Goal: Communication & Community: Answer question/provide support

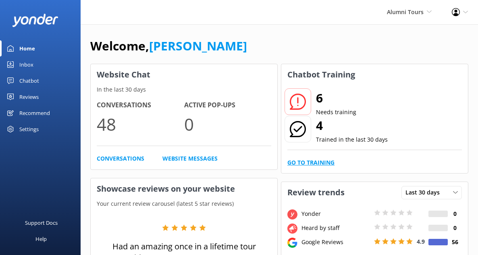
click at [302, 158] on link "Go to Training" at bounding box center [310, 162] width 47 height 9
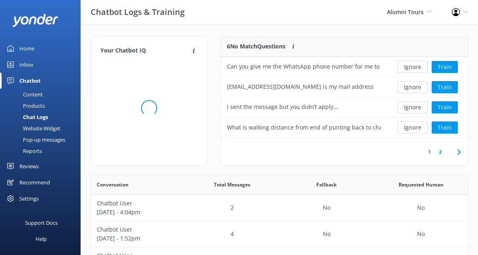
scroll to position [282, 377]
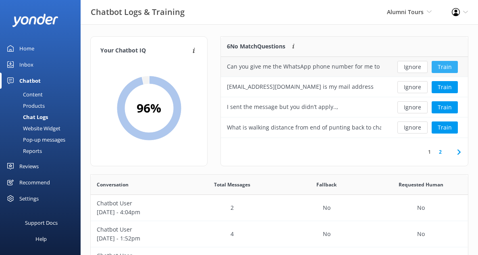
click at [437, 70] on button "Train" at bounding box center [444, 67] width 26 height 12
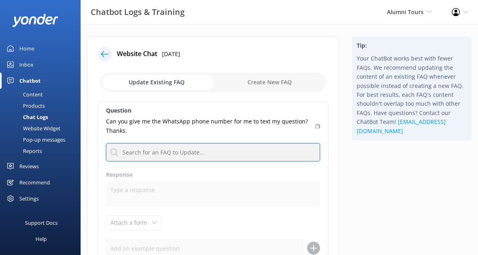
click at [160, 149] on input "text" at bounding box center [213, 152] width 214 height 18
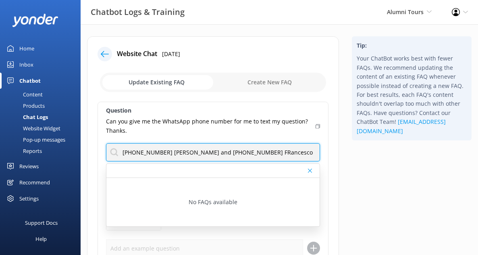
click at [248, 151] on input "[PHONE_NUMBER] [PERSON_NAME] and [PHONE_NUMBER] FRancesco" at bounding box center [213, 152] width 214 height 18
click at [272, 151] on input "[PHONE_NUMBER] [PERSON_NAME] and [PHONE_NUMBER] [PERSON_NAME]" at bounding box center [213, 152] width 214 height 18
click at [124, 151] on input "[PHONE_NUMBER] [PERSON_NAME] and [PHONE_NUMBER] [PERSON_NAME]. Please" at bounding box center [213, 152] width 214 height 18
click at [223, 152] on input "Primarily [PHONE_NUMBER] [PERSON_NAME] and [PHONE_NUMBER] [PERSON_NAME]. Please" at bounding box center [213, 152] width 214 height 18
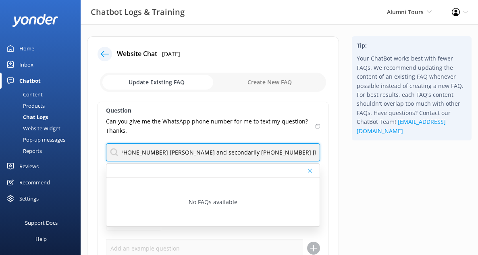
drag, startPoint x: 284, startPoint y: 153, endPoint x: 354, endPoint y: 157, distance: 69.8
click at [353, 157] on div "Website Chat [DATE] Update Existing FAQ Create New FAQ Question Can you give me…" at bounding box center [279, 189] width 397 height 306
type input "Primarily [PHONE_NUMBER] [PERSON_NAME] and secondarily [PHONE_NUMBER] [PERSON_N…"
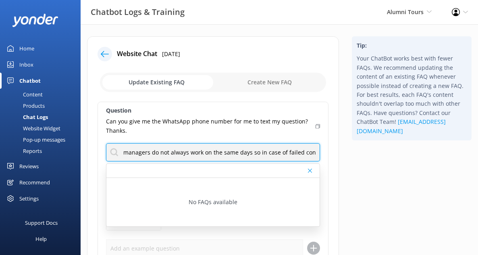
click at [247, 149] on input "Primarily [PHONE_NUMBER] [PERSON_NAME] and secondarily [PHONE_NUMBER] [PERSON_N…" at bounding box center [213, 152] width 214 height 18
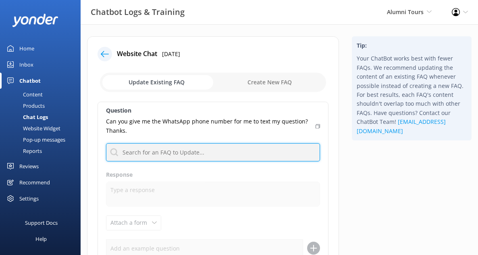
paste input "Primarily: [PHONE_NUMBER] (Monich) Secondarily: [PHONE_NUMBER] ([PERSON_NAME]).…"
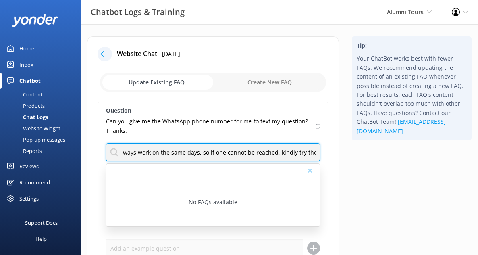
type input "Primarily: [PHONE_NUMBER] (Monich) Secondarily: [PHONE_NUMBER] ([PERSON_NAME]).…"
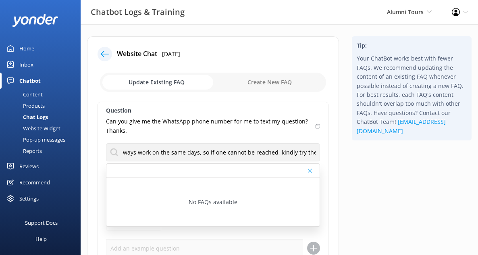
click at [321, 137] on div "Question Can you give me the WhatsApp phone number for me to text my question? …" at bounding box center [212, 198] width 231 height 192
click at [318, 98] on div "Website Chat [DATE] Update Existing FAQ Create New FAQ Question Can you give me…" at bounding box center [213, 185] width 252 height 298
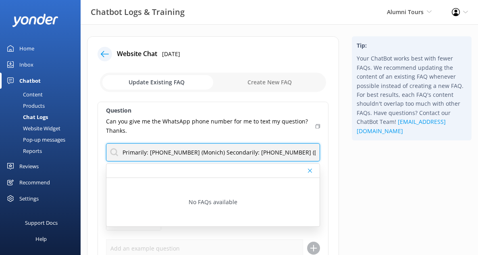
click at [238, 147] on input "Primarily: [PHONE_NUMBER] (Monich) Secondarily: [PHONE_NUMBER] ([PERSON_NAME]).…" at bounding box center [213, 152] width 214 height 18
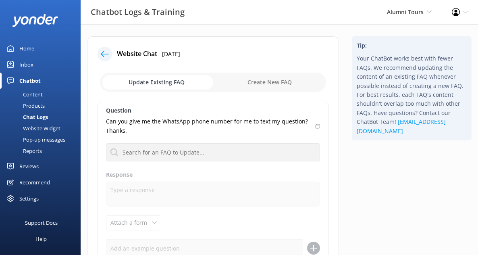
click at [273, 86] on input "checkbox" at bounding box center [213, 82] width 226 height 19
checkbox input "true"
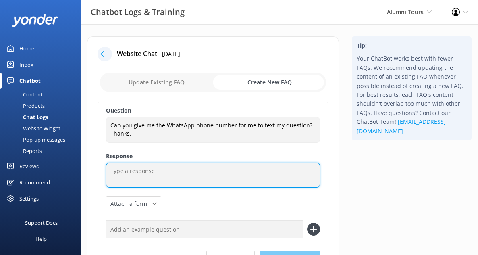
click at [170, 169] on textarea at bounding box center [213, 174] width 214 height 25
paste textarea "Primarily: [PHONE_NUMBER] (Monich) Secondarily: [PHONE_NUMBER] ([PERSON_NAME]).…"
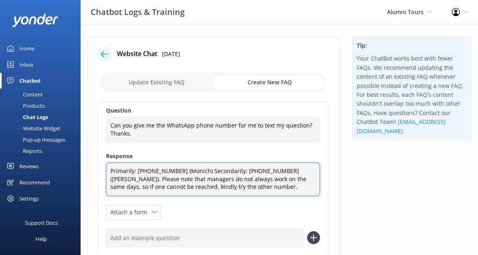
click at [206, 171] on textarea "Primarily: [PHONE_NUMBER] (Monich) Secondarily: [PHONE_NUMBER] ([PERSON_NAME]).…" at bounding box center [213, 178] width 214 height 33
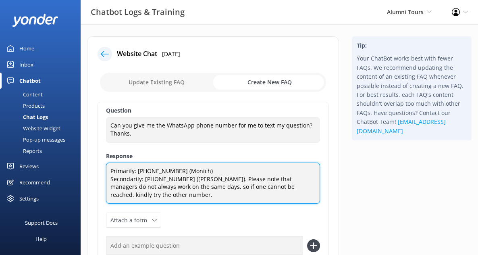
click at [224, 179] on textarea "Primarily: [PHONE_NUMBER] (Monich) Secondarily: [PHONE_NUMBER] ([PERSON_NAME]).…" at bounding box center [213, 182] width 214 height 41
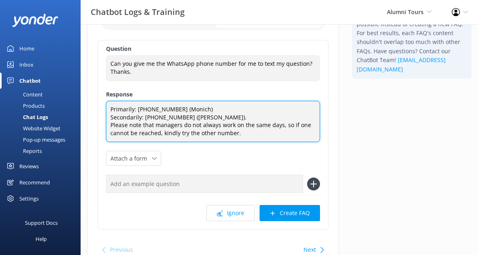
scroll to position [64, 0]
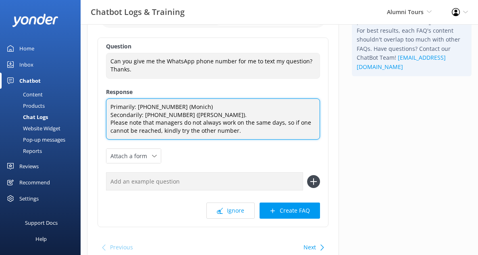
type textarea "Primarily: [PHONE_NUMBER] (Monich) Secondarily: [PHONE_NUMBER] ([PERSON_NAME]).…"
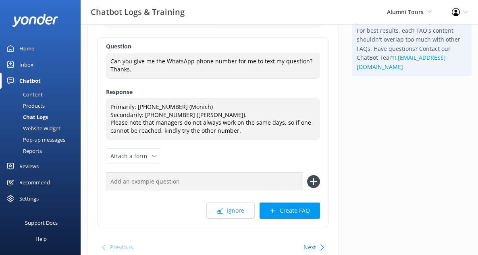
click at [240, 180] on input "text" at bounding box center [204, 181] width 197 height 18
click at [312, 177] on icon at bounding box center [313, 181] width 13 height 13
click at [291, 207] on button "Create FAQ" at bounding box center [289, 210] width 60 height 16
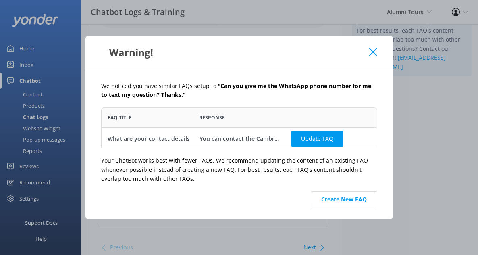
scroll to position [41, 276]
click at [308, 145] on button "Update FAQ" at bounding box center [317, 139] width 52 height 16
checkbox input "false"
type textarea "You can contact the Cambridge & Oxford Alumni Tours team at +441223 787270, or …"
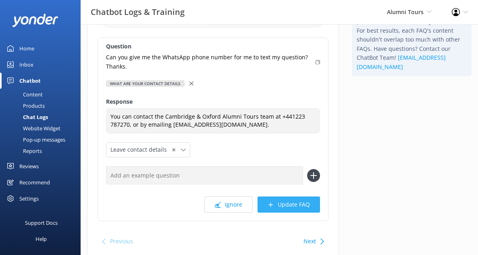
click at [288, 207] on button "Update FAQ" at bounding box center [288, 204] width 62 height 16
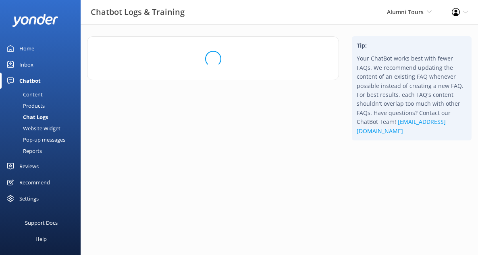
scroll to position [0, 0]
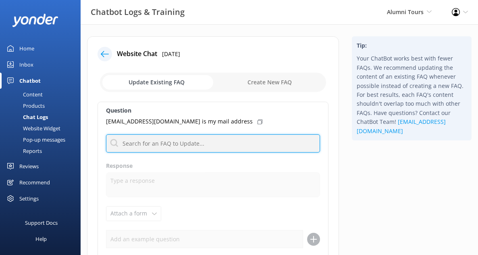
click at [256, 140] on input "text" at bounding box center [213, 143] width 214 height 18
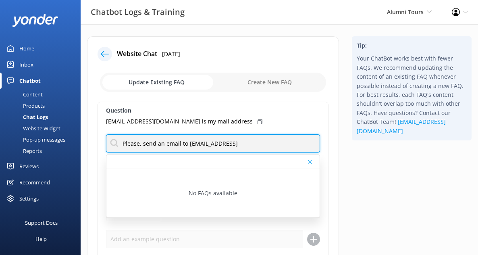
type input "Please, send an email to [EMAIL_ADDRESS][DOMAIN_NAME]"
click at [289, 142] on input "Please, send an email to [EMAIL_ADDRESS][DOMAIN_NAME]" at bounding box center [213, 143] width 214 height 18
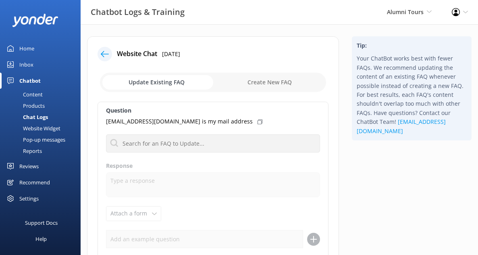
click at [280, 77] on input "checkbox" at bounding box center [213, 82] width 226 height 19
checkbox input "true"
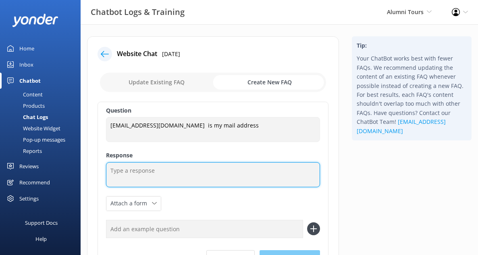
click at [239, 168] on textarea at bounding box center [213, 174] width 214 height 25
paste textarea "Please, send an email to [EMAIL_ADDRESS][DOMAIN_NAME]"
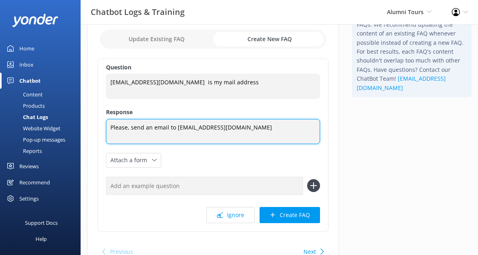
scroll to position [46, 0]
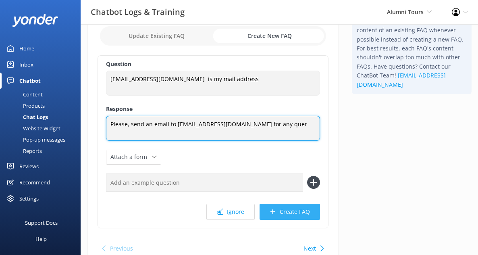
type textarea "Please, send an email to [EMAIL_ADDRESS][DOMAIN_NAME] for any query"
click at [233, 128] on textarea "Please, send an email to [EMAIL_ADDRESS][DOMAIN_NAME] for any query" at bounding box center [213, 128] width 214 height 25
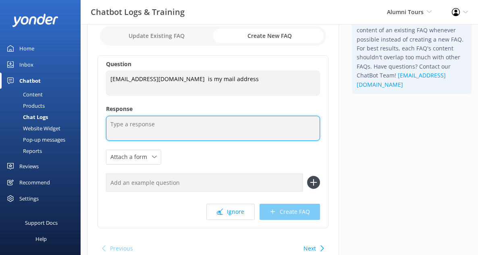
paste textarea "For any queries, please send an email to [EMAIL_ADDRESS][DOMAIN_NAME] ."
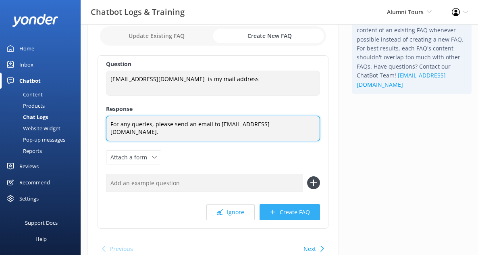
type textarea "For any queries, please send an email to [EMAIL_ADDRESS][DOMAIN_NAME]."
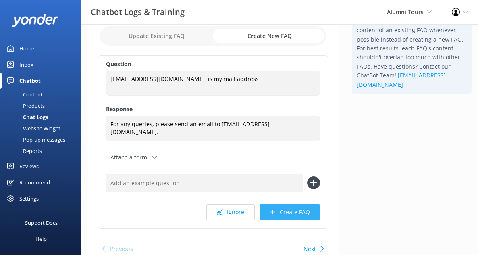
click at [288, 211] on button "Create FAQ" at bounding box center [289, 212] width 60 height 16
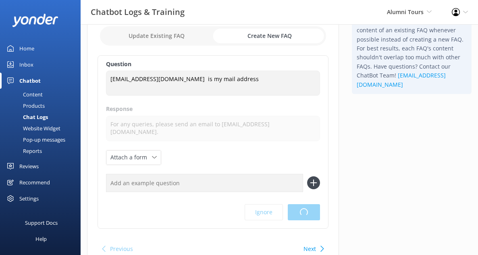
scroll to position [0, 0]
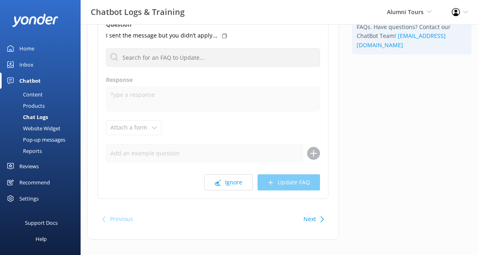
scroll to position [95, 0]
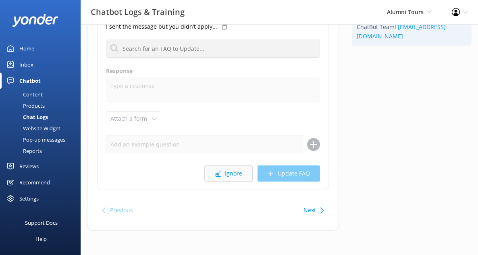
click at [245, 173] on button "Ignore" at bounding box center [228, 173] width 48 height 16
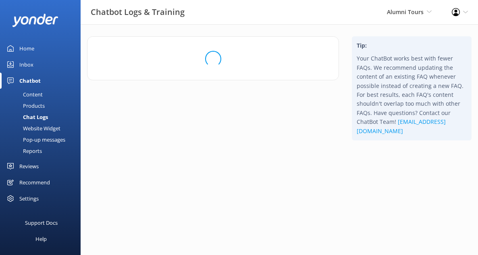
scroll to position [0, 0]
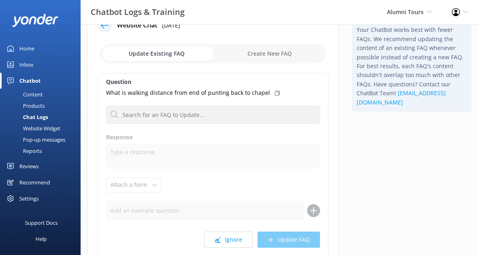
scroll to position [82, 0]
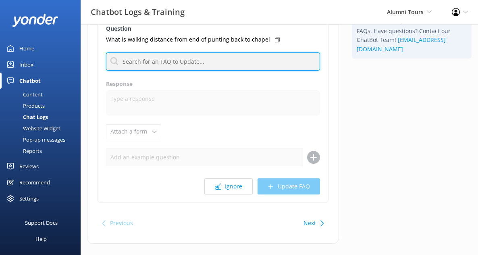
click at [201, 60] on input "text" at bounding box center [213, 61] width 214 height 18
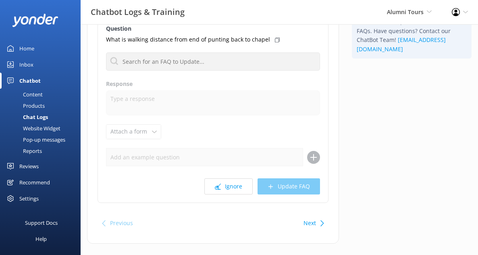
click at [134, 37] on p "What is walking distance from end of punting back to chapel" at bounding box center [188, 39] width 164 height 9
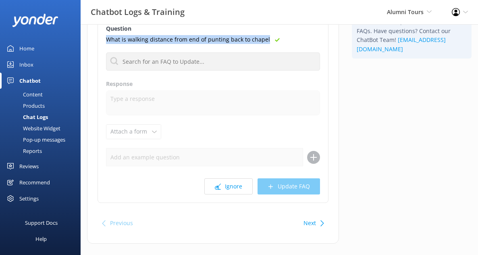
copy div "What is walking distance from end of punting back to chapel"
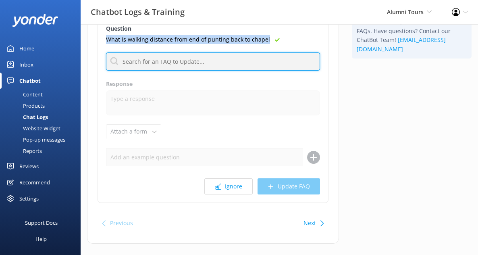
click at [188, 62] on input "text" at bounding box center [213, 61] width 214 height 18
paste input "It is slightly under 10 minutes’ walk from the end of punting back to the chape…"
type input "It is slightly under 10 minutes’ walk from the end of punting back to the chape…"
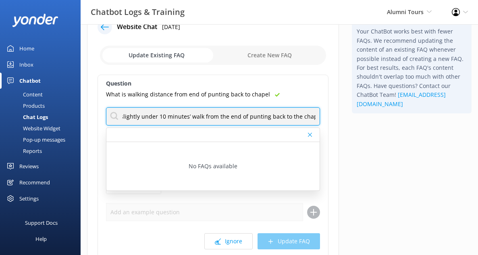
scroll to position [0, 0]
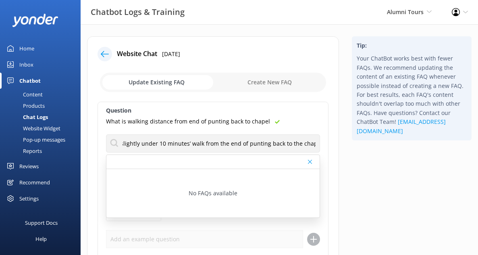
click at [267, 87] on input "checkbox" at bounding box center [213, 82] width 226 height 19
checkbox input "true"
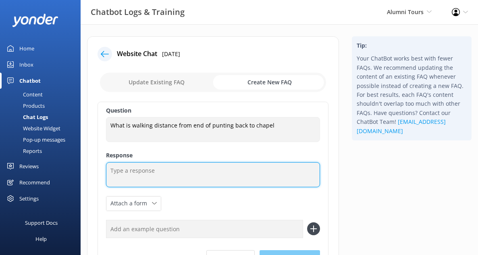
click at [249, 168] on textarea at bounding box center [213, 174] width 214 height 25
paste textarea "It is slightly under 10 minutes’ walk from the end of punting back to the chape…"
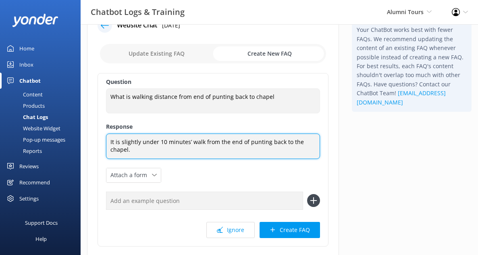
scroll to position [31, 0]
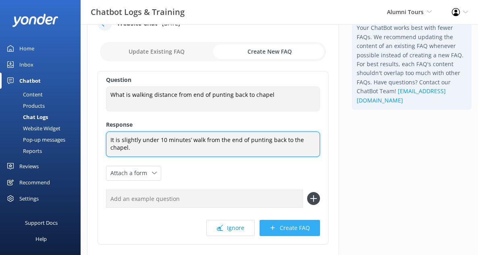
type textarea "It is slightly under 10 minutes’ walk from the end of punting back to the chape…"
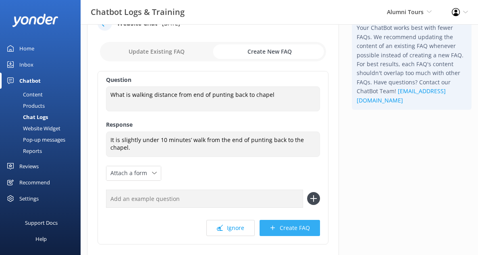
click at [288, 233] on button "Create FAQ" at bounding box center [289, 228] width 60 height 16
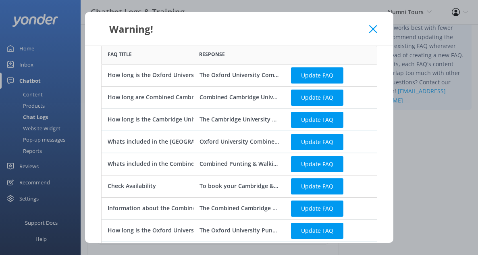
scroll to position [0, 0]
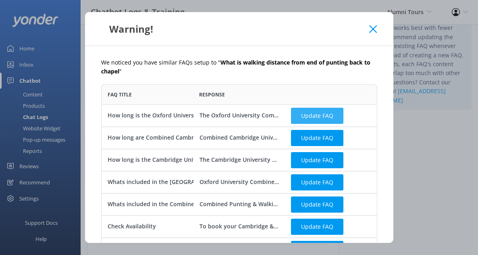
click at [318, 118] on button "Update FAQ" at bounding box center [317, 115] width 52 height 16
checkbox input "false"
type textarea "The Oxford University Combined Walking & Punting Tour lasts 2.5 hours as standa…"
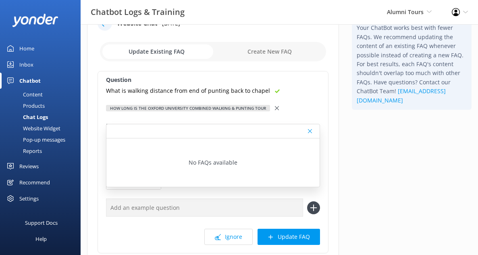
click at [270, 51] on input "checkbox" at bounding box center [213, 51] width 226 height 19
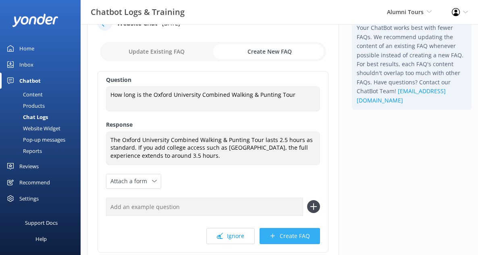
click at [273, 241] on button "Create FAQ" at bounding box center [289, 236] width 60 height 16
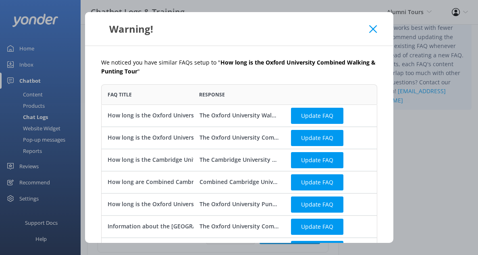
scroll to position [524, 276]
click at [309, 113] on button "Update FAQ" at bounding box center [317, 115] width 52 height 16
checkbox input "false"
type textarea "The Oxford University Walking Tour is 1.5 hours for the standard route. If you …"
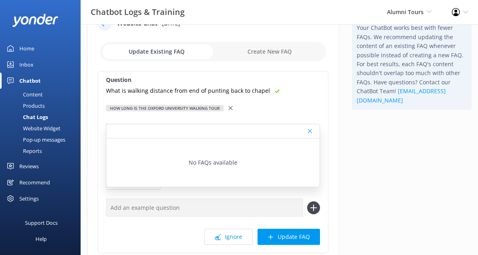
click at [229, 108] on use at bounding box center [230, 108] width 4 height 4
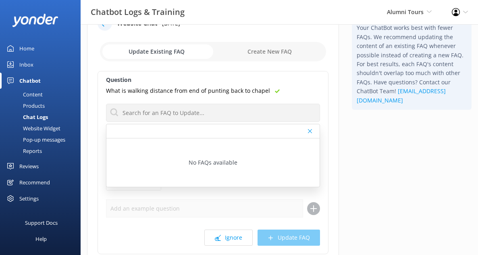
click at [273, 55] on input "checkbox" at bounding box center [213, 51] width 226 height 19
checkbox input "true"
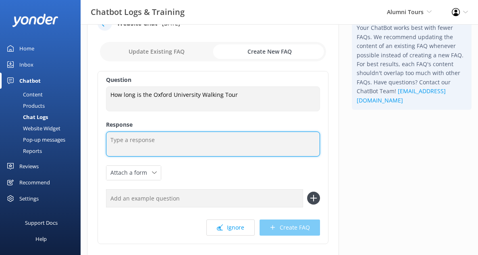
click at [176, 142] on textarea at bounding box center [213, 143] width 214 height 25
paste textarea "It is slightly under 10 minutes’ walk from the end of punting back to the chape…"
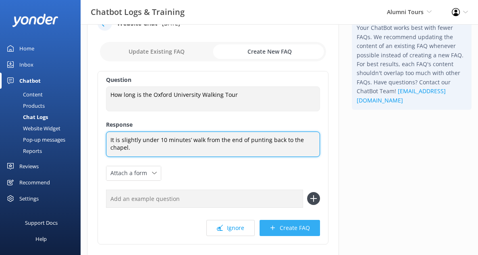
type textarea "It is slightly under 10 minutes’ walk from the end of punting back to the chape…"
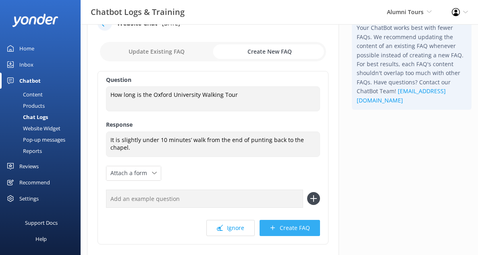
click at [275, 227] on use at bounding box center [272, 227] width 4 height 4
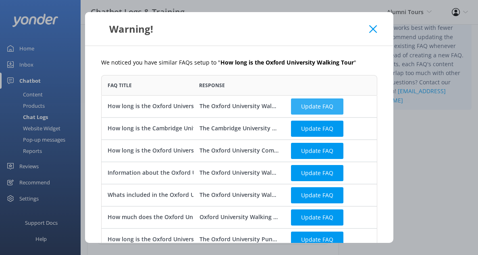
click at [299, 106] on button "Update FAQ" at bounding box center [317, 106] width 52 height 16
checkbox input "false"
type textarea "The Oxford University Walking Tour is 1.5 hours for the standard route. If you …"
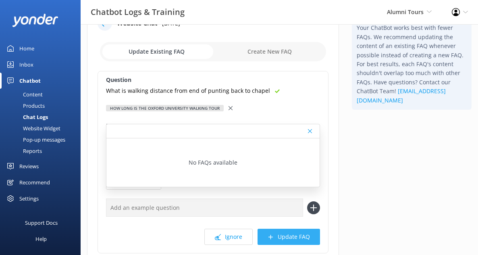
click at [229, 108] on use at bounding box center [230, 108] width 4 height 4
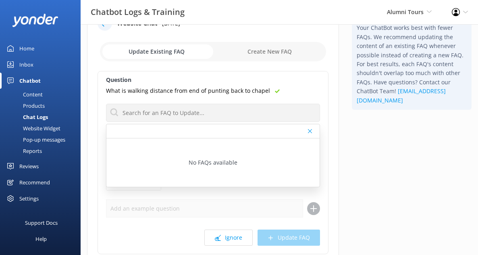
click at [224, 129] on div at bounding box center [212, 131] width 213 height 14
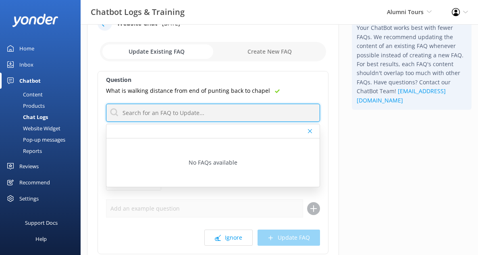
click at [218, 115] on input "text" at bounding box center [213, 113] width 214 height 18
paste input "It is slightly under 10 minutes’ walk from the end of punting back to the chape…"
type input "It is slightly under 10 minutes’ walk from the end of punting back to the chape…"
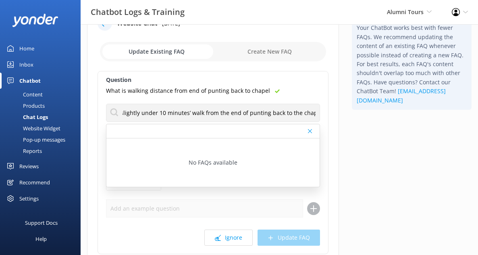
click at [268, 43] on input "checkbox" at bounding box center [213, 51] width 226 height 19
checkbox input "true"
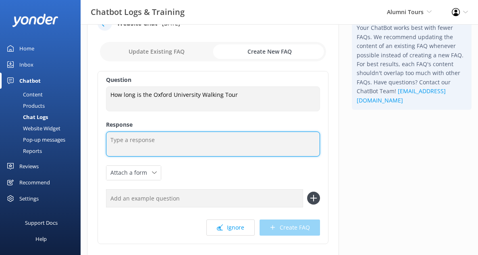
click at [190, 147] on textarea at bounding box center [213, 143] width 214 height 25
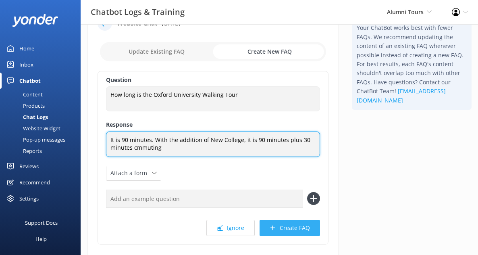
click at [152, 144] on textarea "It is 90 minutes. With the addition of New College, it is 90 minutes plus 30 mi…" at bounding box center [213, 143] width 214 height 25
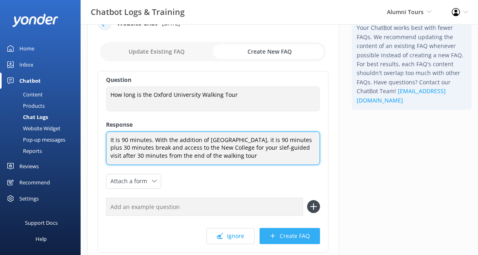
type textarea "It is 90 minutes. With the addition of [GEOGRAPHIC_DATA], it is 90 minutes plus…"
drag, startPoint x: 242, startPoint y: 157, endPoint x: 106, endPoint y: 113, distance: 143.0
click at [106, 113] on div "Question How long is the Oxford University Walking Tour How long is the Oxford …" at bounding box center [212, 161] width 231 height 181
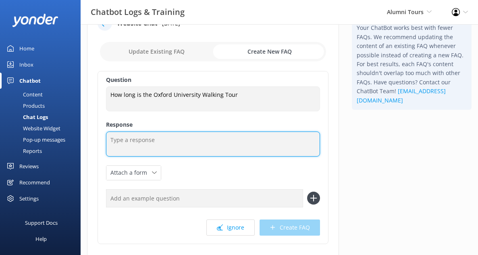
paste textarea "The tour lasts 90 minutes. With the addition of New College, it includes the 90…"
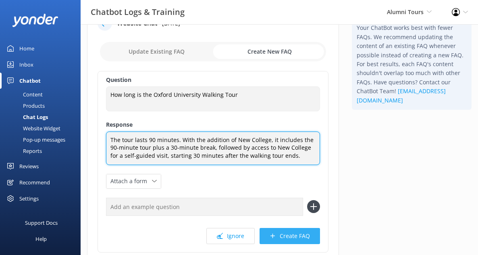
type textarea "The tour lasts 90 minutes. With the addition of New College, it includes the 90…"
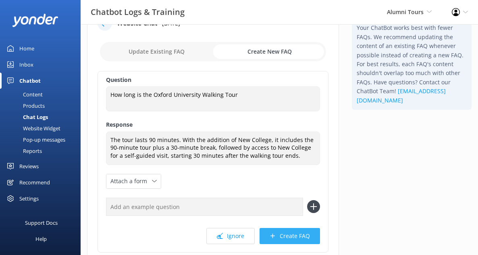
click at [291, 229] on button "Create FAQ" at bounding box center [289, 236] width 60 height 16
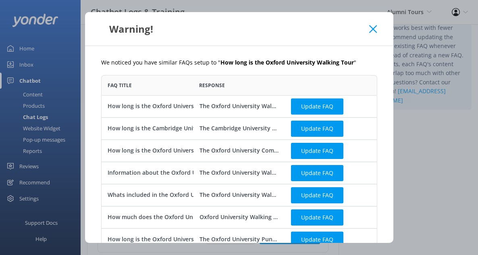
scroll to position [50, 0]
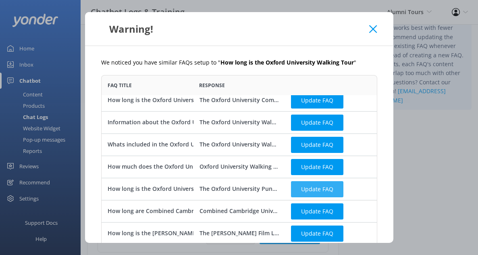
click at [303, 189] on button "Update FAQ" at bounding box center [317, 189] width 52 height 16
checkbox input "false"
type textarea "The Oxford University Punting Tour lasts 30 minutes and offers a calm, scenic v…"
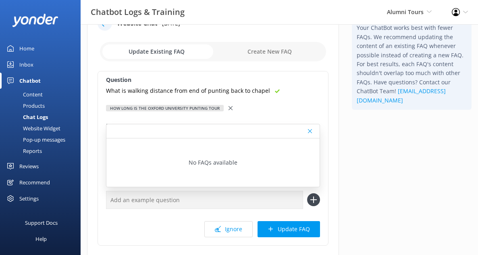
scroll to position [0, 0]
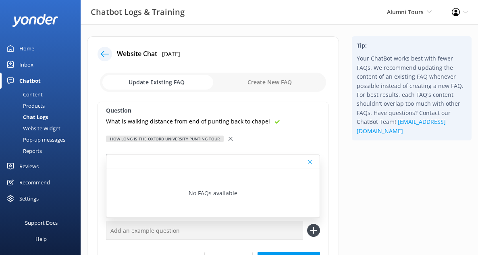
click at [104, 54] on icon at bounding box center [105, 54] width 8 height 8
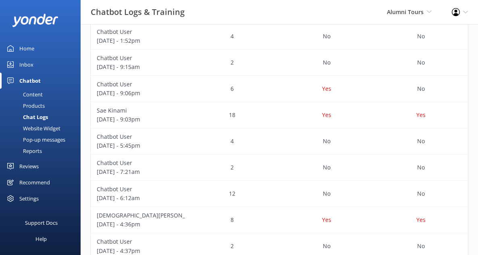
scroll to position [247, 0]
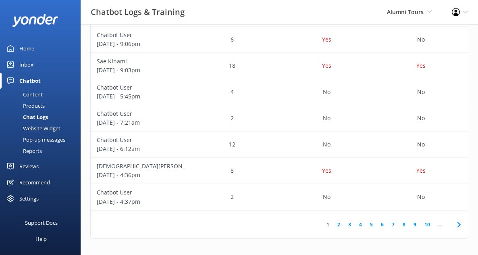
click at [33, 64] on link "Inbox" at bounding box center [40, 64] width 81 height 16
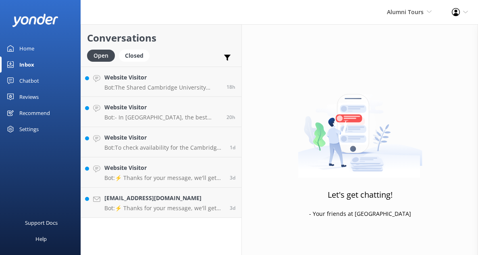
click at [27, 46] on div "Home" at bounding box center [26, 48] width 15 height 16
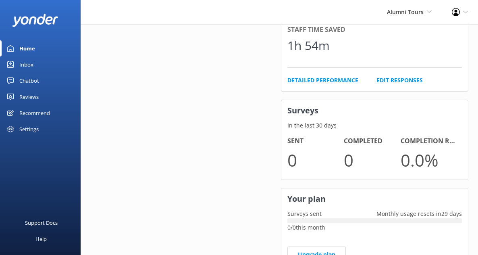
scroll to position [494, 0]
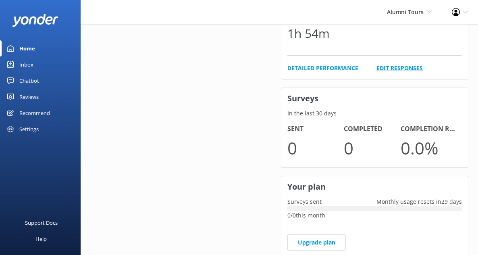
click at [405, 64] on link "Edit Responses" at bounding box center [399, 68] width 46 height 9
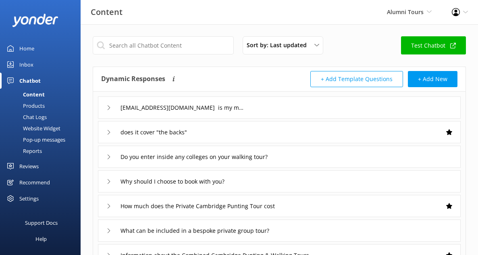
click at [108, 106] on icon at bounding box center [108, 107] width 5 height 5
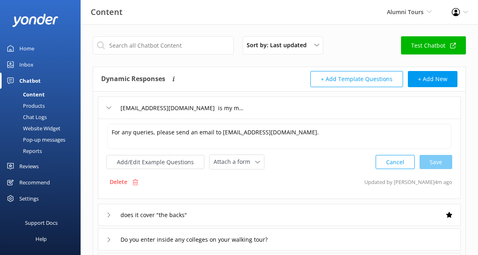
click at [108, 106] on icon at bounding box center [108, 107] width 5 height 5
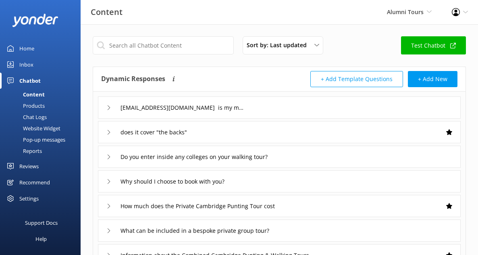
click at [106, 132] on icon at bounding box center [108, 132] width 5 height 5
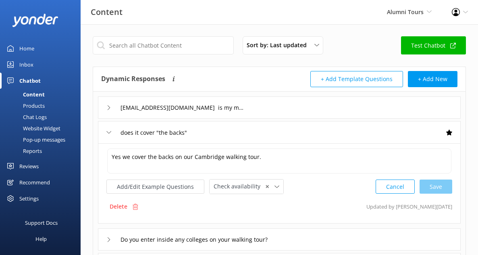
click at [106, 132] on icon at bounding box center [108, 132] width 5 height 5
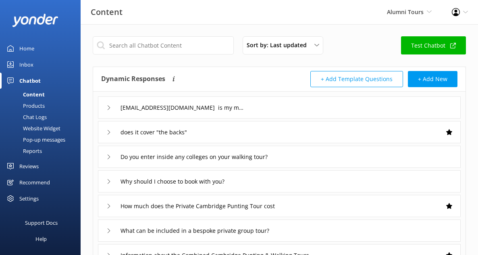
click at [107, 152] on div "Do you enter inside any colleges on your walking tour?" at bounding box center [198, 156] width 184 height 13
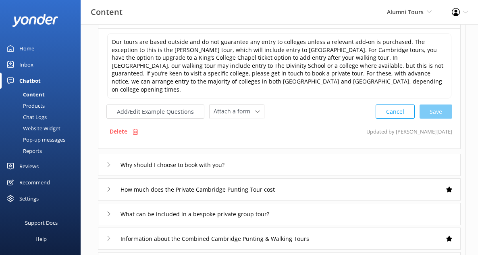
scroll to position [143, 0]
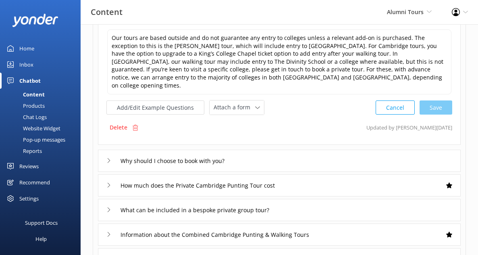
click at [110, 158] on icon at bounding box center [108, 160] width 5 height 5
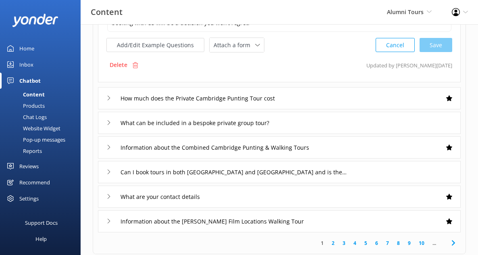
scroll to position [244, 0]
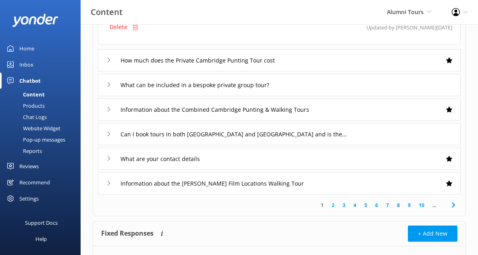
click at [108, 59] on icon at bounding box center [108, 60] width 5 height 5
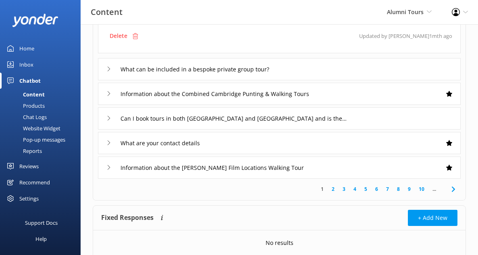
scroll to position [145, 0]
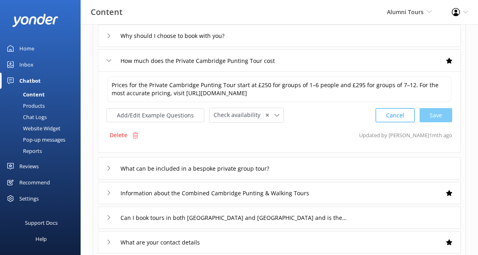
click at [109, 164] on div "What can be included in a bespoke private group tour?" at bounding box center [196, 168] width 180 height 13
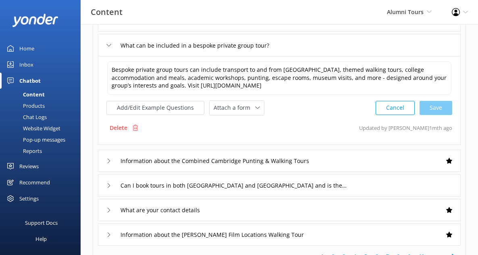
scroll to position [182, 0]
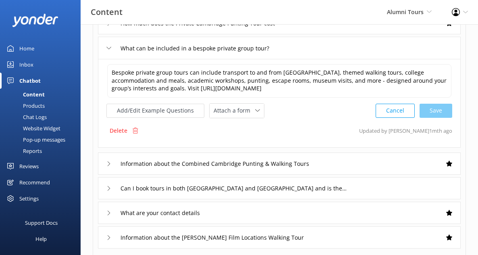
click at [106, 161] on div "Information about the Combined Cambridge Punting & Walking Tours" at bounding box center [279, 163] width 363 height 22
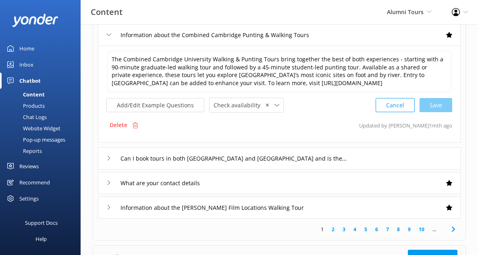
scroll to position [240, 0]
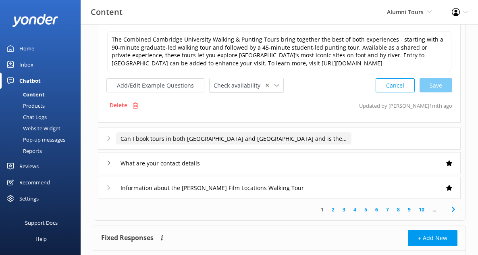
click at [116, 141] on input "Can I book tours in both [GEOGRAPHIC_DATA] and [GEOGRAPHIC_DATA] and is there a…" at bounding box center [233, 138] width 235 height 12
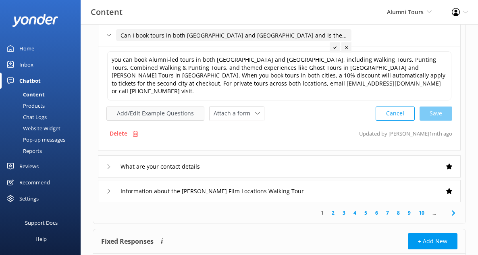
scroll to position [280, 0]
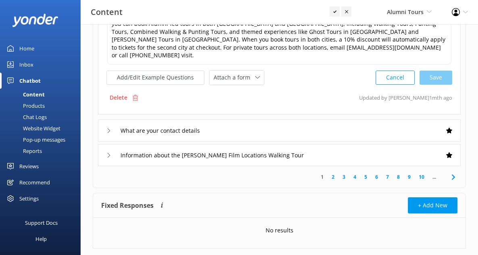
click at [112, 124] on div "What are your contact details" at bounding box center [157, 130] width 103 height 13
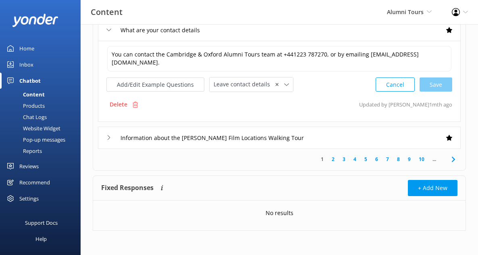
scroll to position [274, 0]
click at [111, 134] on div "Information about the [PERSON_NAME] Film Locations Walking Tour" at bounding box center [210, 137] width 209 height 13
type input "does it cover "the backs""
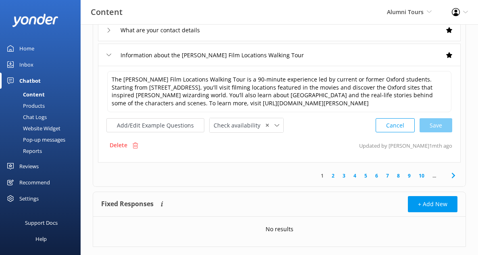
scroll to position [290, 0]
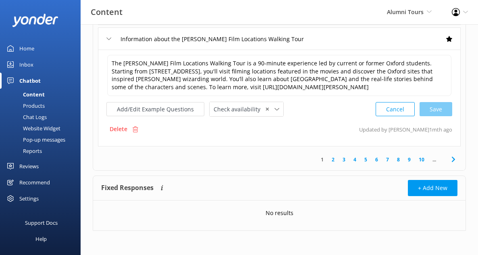
click at [330, 156] on link "2" at bounding box center [332, 159] width 11 height 8
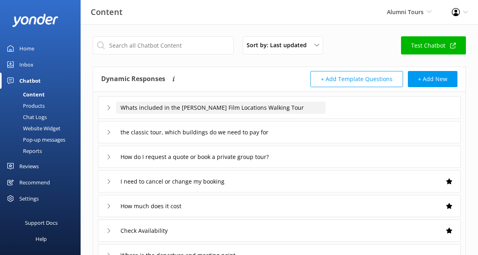
click at [302, 106] on input "Whats included in the [PERSON_NAME] Film Locations Walking Tour" at bounding box center [220, 108] width 209 height 12
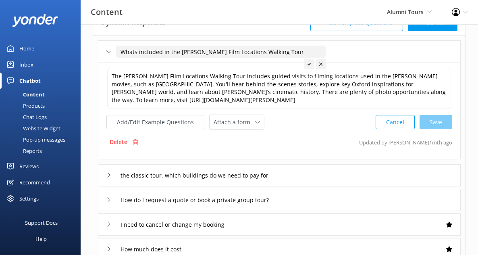
scroll to position [58, 0]
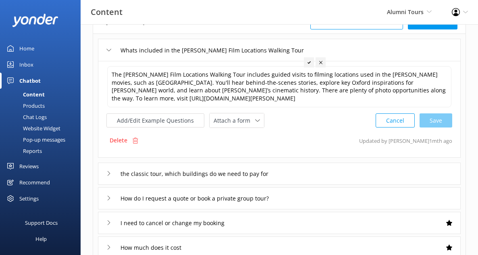
click at [256, 166] on div "the classic tour, which buildings do we need to pay for" at bounding box center [279, 173] width 363 height 22
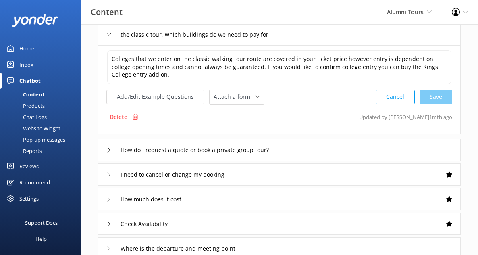
scroll to position [122, 0]
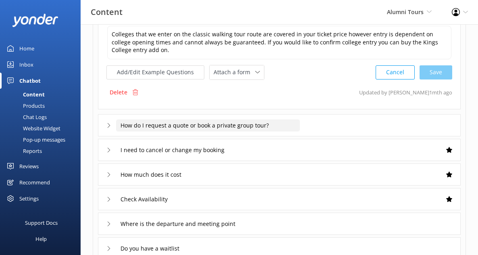
click at [255, 126] on input "How do I request a quote or book a private group tour?" at bounding box center [208, 125] width 184 height 12
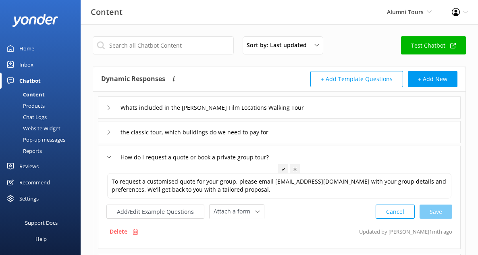
click at [38, 63] on link "Inbox" at bounding box center [40, 64] width 81 height 16
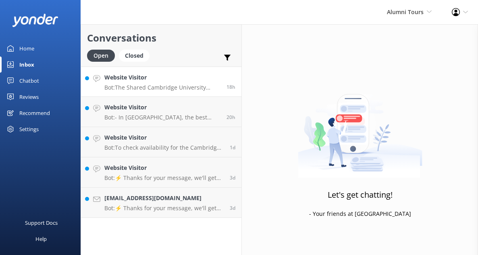
click at [145, 77] on h4 "Website Visitor" at bounding box center [162, 77] width 116 height 9
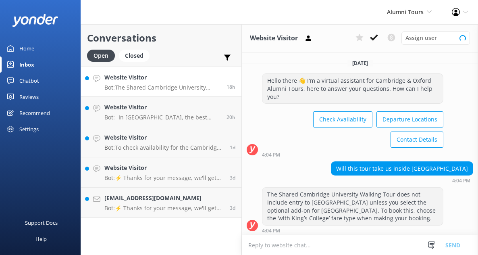
scroll to position [2, 0]
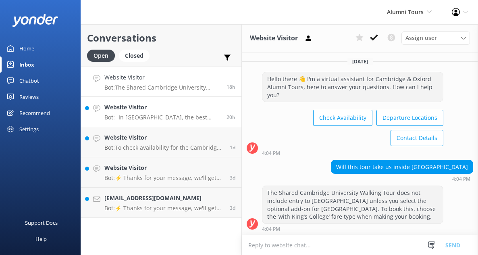
click at [185, 108] on h4 "Website Visitor" at bounding box center [162, 107] width 116 height 9
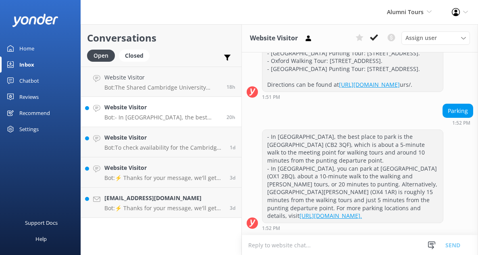
scroll to position [204, 0]
click at [166, 135] on h4 "Website Visitor" at bounding box center [163, 137] width 119 height 9
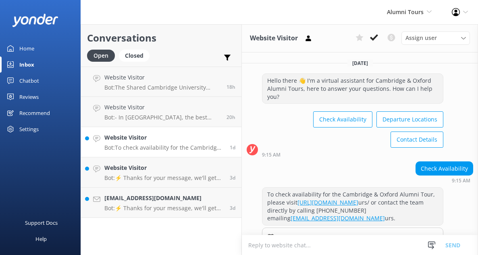
scroll to position [28, 0]
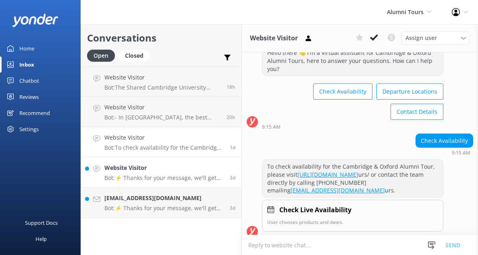
click at [156, 168] on h4 "Website Visitor" at bounding box center [163, 167] width 119 height 9
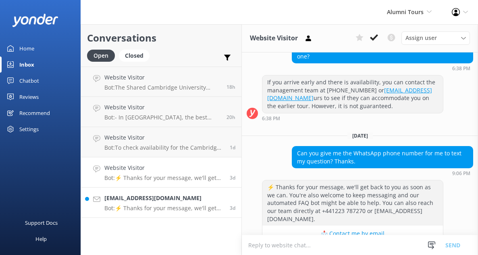
scroll to position [230, 0]
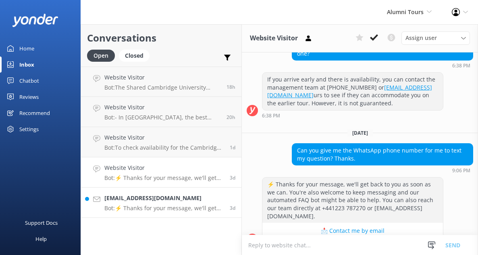
click at [156, 195] on h4 "[EMAIL_ADDRESS][DOMAIN_NAME]" at bounding box center [163, 197] width 119 height 9
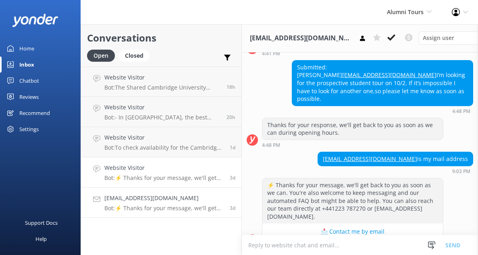
scroll to position [889, 0]
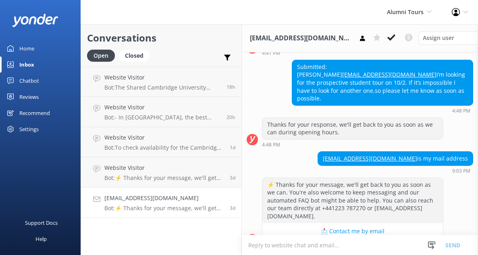
click at [48, 52] on link "Home" at bounding box center [40, 48] width 81 height 16
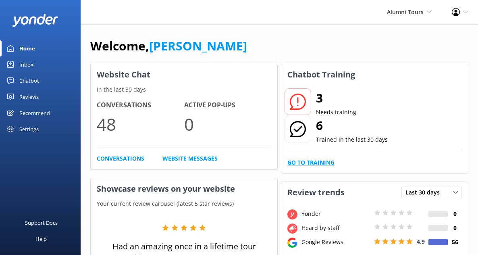
click at [300, 158] on link "Go to Training" at bounding box center [310, 162] width 47 height 9
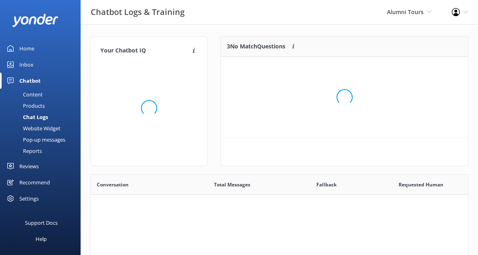
scroll to position [81, 247]
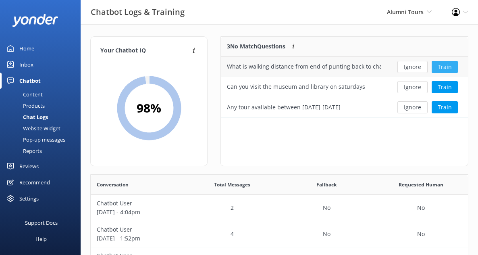
click at [442, 68] on button "Train" at bounding box center [444, 67] width 26 height 12
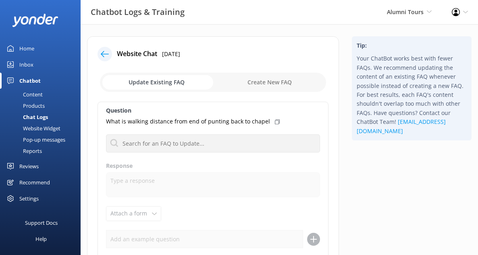
click at [275, 120] on icon at bounding box center [277, 121] width 5 height 5
click at [275, 83] on input "checkbox" at bounding box center [213, 82] width 226 height 19
checkbox input "true"
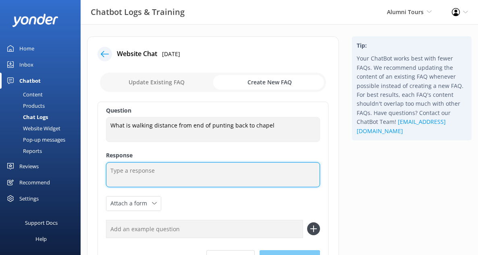
click at [157, 168] on textarea at bounding box center [213, 174] width 214 height 25
paste textarea "It is slightly under 10 minutes’ walk from the end of punting back to the chape…"
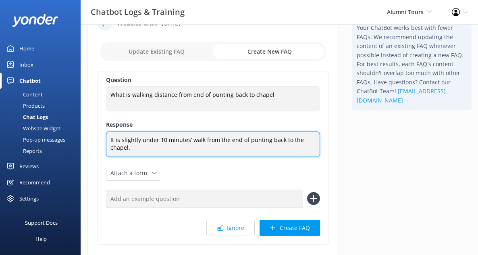
scroll to position [54, 0]
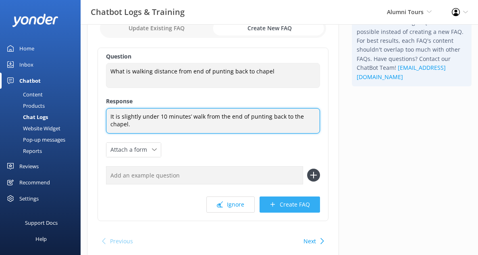
type textarea "It is slightly under 10 minutes’ walk from the end of punting back to the chape…"
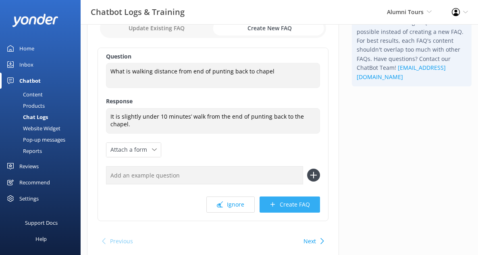
click at [272, 204] on icon at bounding box center [272, 204] width 6 height 6
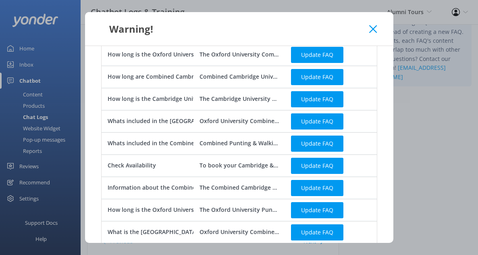
scroll to position [37, 0]
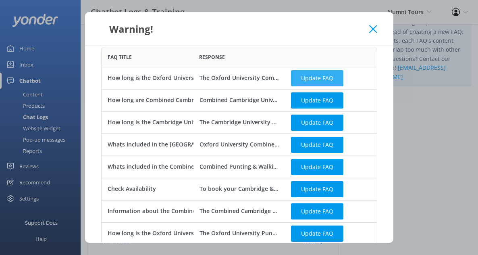
click at [317, 76] on button "Update FAQ" at bounding box center [317, 78] width 52 height 16
checkbox input "false"
type textarea "The Oxford University Combined Walking & Punting Tour lasts 2.5 hours as standa…"
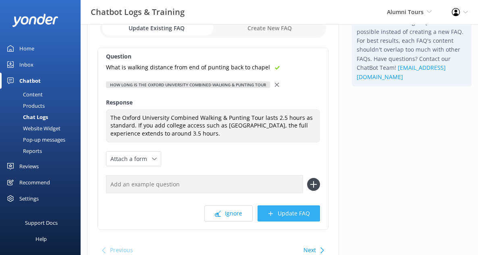
click at [47, 92] on link "Content" at bounding box center [43, 94] width 76 height 11
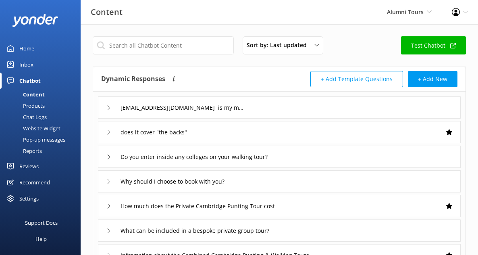
click at [59, 103] on link "Products" at bounding box center [43, 105] width 76 height 11
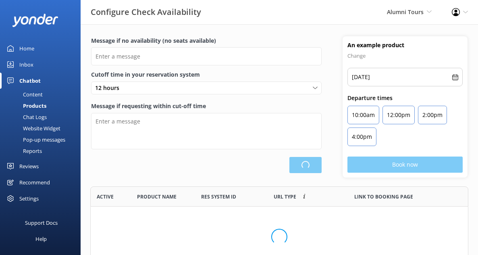
scroll to position [81, 378]
type input "There are no seats available, please check an alternative tour time."
type textarea "Our online booking system closes {hours} prior to departure. Please contact us …"
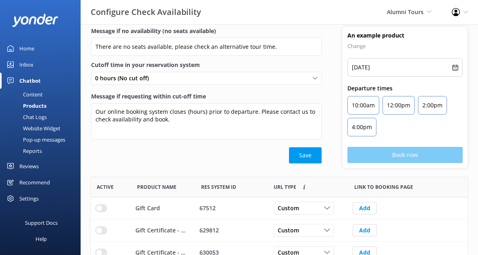
scroll to position [0, 0]
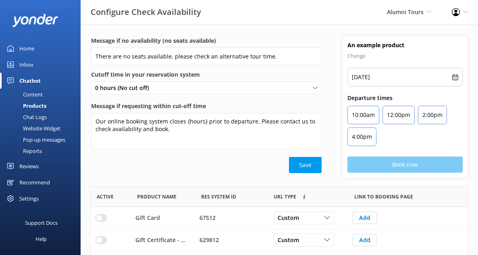
click at [58, 116] on link "Chat Logs" at bounding box center [43, 116] width 76 height 11
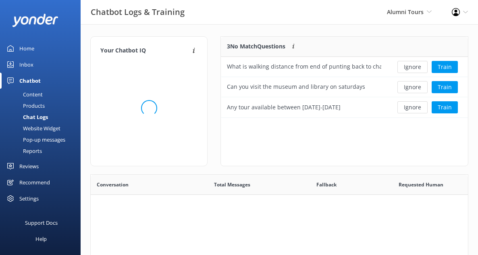
scroll to position [81, 247]
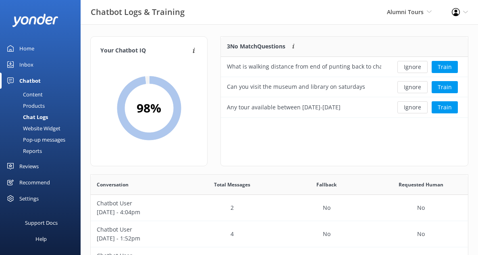
click at [53, 128] on div "Website Widget" at bounding box center [33, 127] width 56 height 11
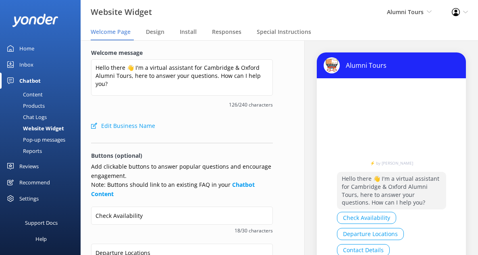
click at [54, 141] on div "Pop-up messages" at bounding box center [35, 139] width 60 height 11
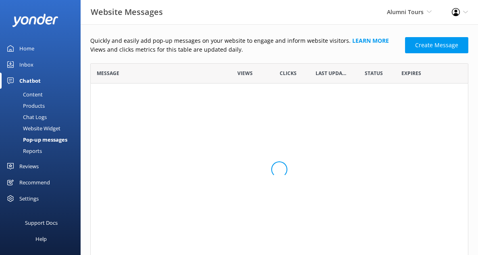
scroll to position [192, 378]
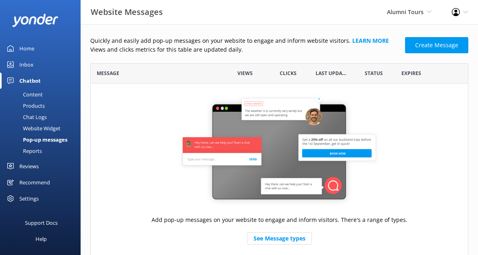
click at [47, 149] on link "Reports" at bounding box center [43, 150] width 76 height 11
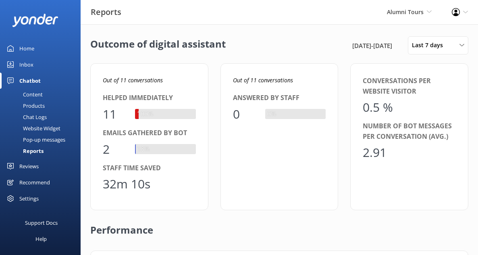
scroll to position [81, 353]
click at [43, 164] on link "Reviews" at bounding box center [40, 166] width 81 height 16
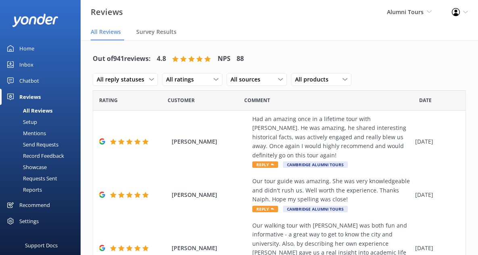
click at [36, 220] on div "Settings" at bounding box center [28, 221] width 19 height 16
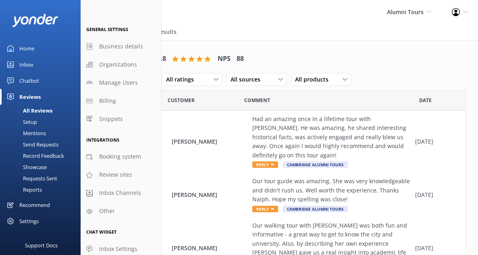
click at [36, 220] on div "Settings" at bounding box center [28, 221] width 19 height 16
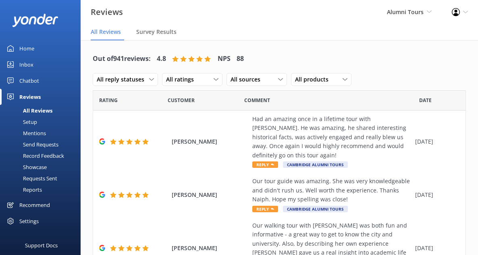
click at [24, 97] on div "Reviews" at bounding box center [29, 97] width 21 height 16
click at [27, 50] on div "Home" at bounding box center [26, 48] width 15 height 16
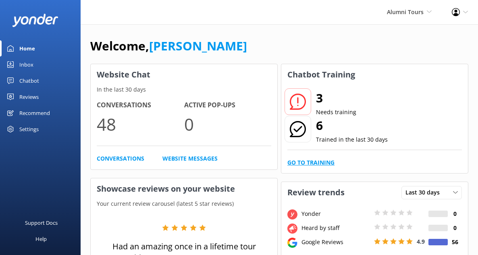
click at [313, 158] on link "Go to Training" at bounding box center [310, 162] width 47 height 9
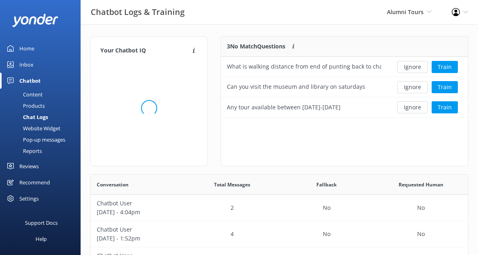
scroll to position [81, 247]
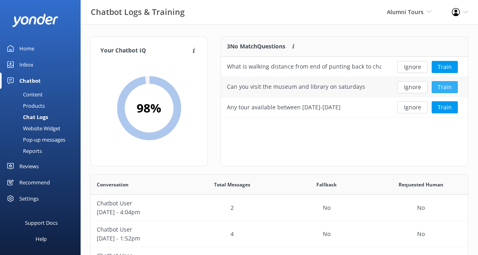
click at [438, 87] on button "Train" at bounding box center [444, 87] width 26 height 12
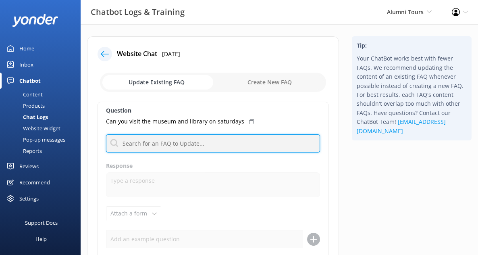
click at [216, 141] on input "text" at bounding box center [213, 143] width 214 height 18
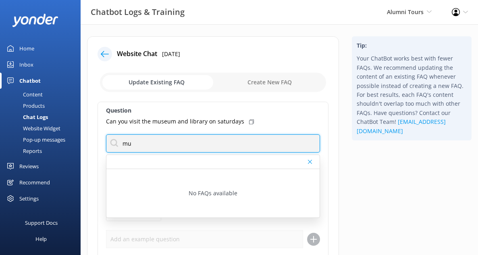
type input "m"
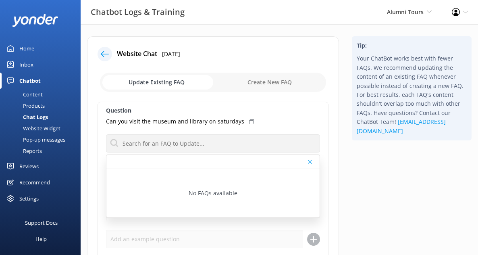
click at [270, 85] on input "checkbox" at bounding box center [213, 82] width 226 height 19
checkbox input "true"
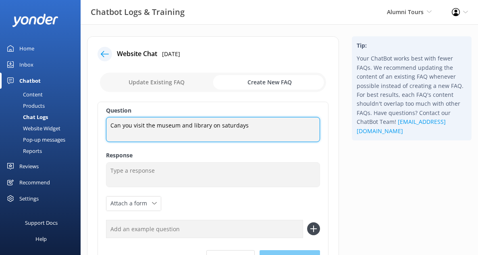
click at [199, 126] on textarea "Can you visit the museum and library on saturdays" at bounding box center [213, 129] width 214 height 25
paste textarea "Our tours do not include visits inside museums. Occasionally, we can enter the …"
type textarea "Our tours do not include visits inside museums. Occasionally, we can enter the …"
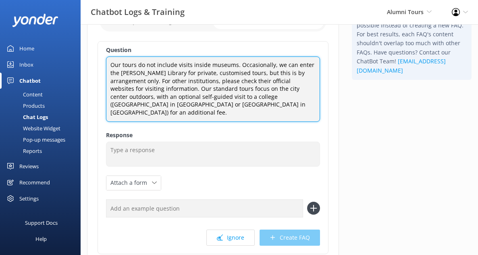
scroll to position [64, 0]
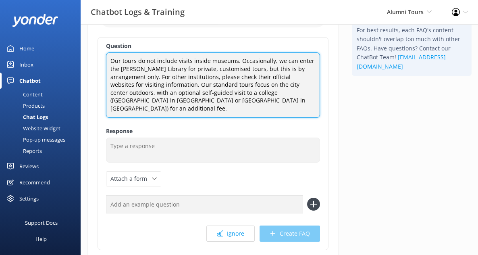
drag, startPoint x: 237, startPoint y: 105, endPoint x: 95, endPoint y: 57, distance: 150.4
click at [95, 57] on div "Website Chat [DATE] Update Existing FAQ Create New FAQ Question Our tours do no…" at bounding box center [213, 131] width 252 height 319
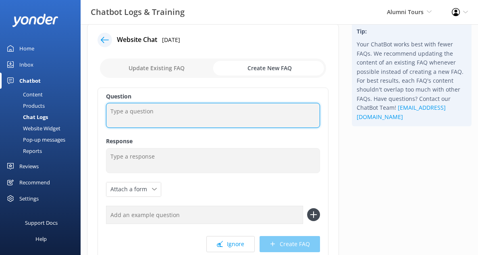
scroll to position [0, 0]
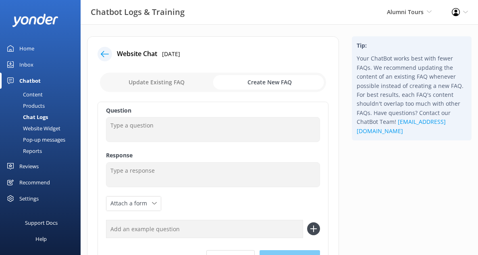
click at [169, 81] on input "checkbox" at bounding box center [213, 82] width 226 height 19
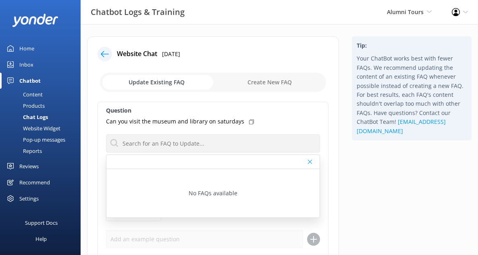
click at [264, 81] on input "checkbox" at bounding box center [213, 82] width 226 height 19
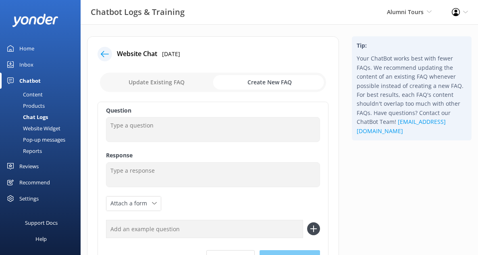
click at [166, 81] on input "checkbox" at bounding box center [213, 82] width 226 height 19
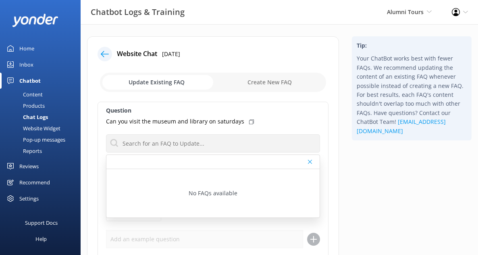
click at [247, 90] on input "checkbox" at bounding box center [213, 82] width 226 height 19
checkbox input "true"
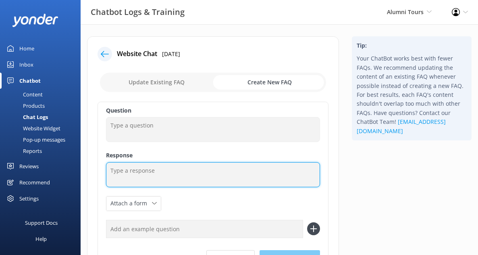
click at [164, 170] on textarea at bounding box center [213, 174] width 214 height 25
paste textarea "Our tours do not include visits inside museums. Occasionally, we can enter the …"
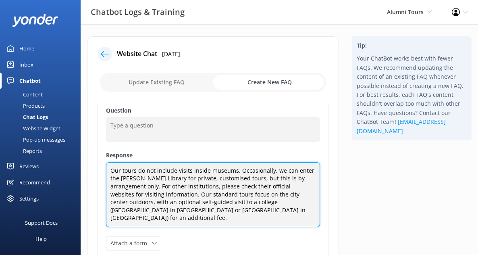
type textarea "Our tours do not include visits inside museums. Occasionally, we can enter the …"
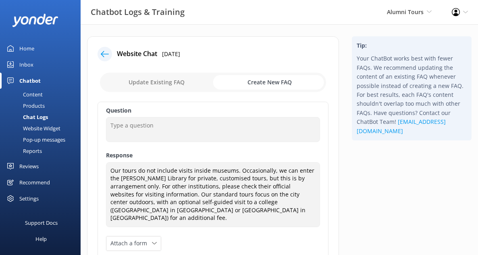
click at [166, 87] on input "checkbox" at bounding box center [213, 82] width 226 height 19
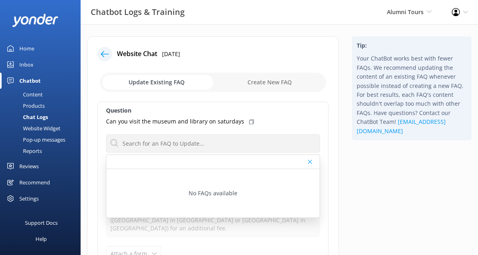
click at [242, 120] on div "Can you visit the museum and library on saturdays" at bounding box center [213, 121] width 214 height 9
click at [261, 85] on input "checkbox" at bounding box center [213, 82] width 226 height 19
checkbox input "true"
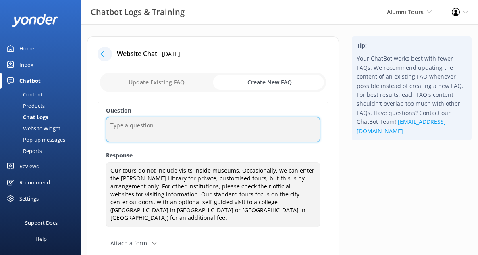
click at [174, 134] on textarea at bounding box center [213, 129] width 214 height 25
paste textarea "Can you visit the museum and library on saturdays"
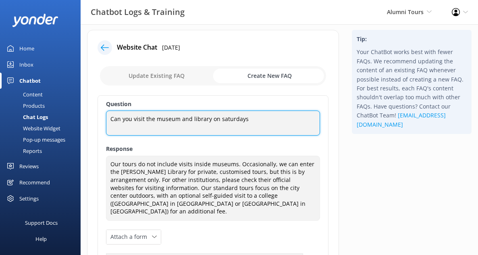
scroll to position [7, 0]
click at [220, 120] on textarea "Can you visit the museum and library on saturdays" at bounding box center [213, 122] width 214 height 25
click at [251, 118] on textarea "Can you visit the museum and library on Saturdays" at bounding box center [213, 122] width 214 height 25
click at [208, 119] on textarea "Can you visit the museum and library on Saturdays?" at bounding box center [213, 122] width 214 height 25
click at [193, 120] on textarea "Can you visit the museum and libraries on Saturdays?" at bounding box center [213, 122] width 214 height 25
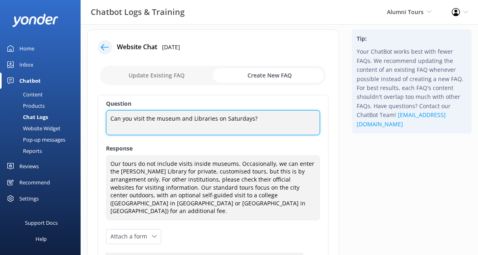
click at [160, 118] on textarea "Can you visit the museum and Libraries on Saturdays?" at bounding box center [213, 122] width 214 height 25
click at [177, 118] on textarea "Can you visit the [GEOGRAPHIC_DATA] on Saturdays?" at bounding box center [213, 122] width 214 height 25
type textarea "Can you visit the Museums and Libraries on Saturdays?"
click at [188, 119] on textarea "Can you visit the Museums and Libraries on Saturdays?" at bounding box center [213, 122] width 214 height 25
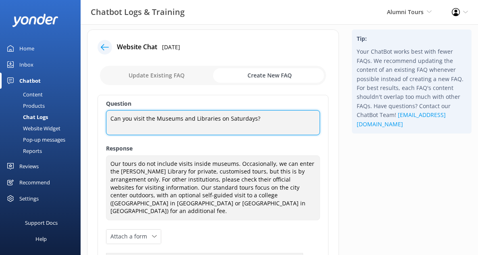
click at [188, 119] on textarea "Can you visit the Museums and Libraries on Saturdays?" at bounding box center [213, 122] width 214 height 25
paste textarea "Are museums and libraries open for visits on Saturdays?"
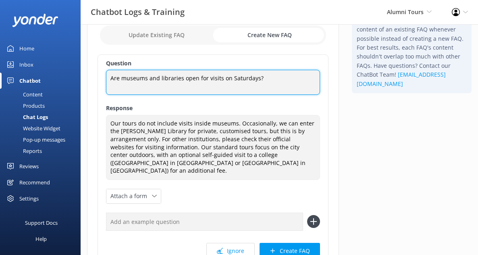
scroll to position [61, 0]
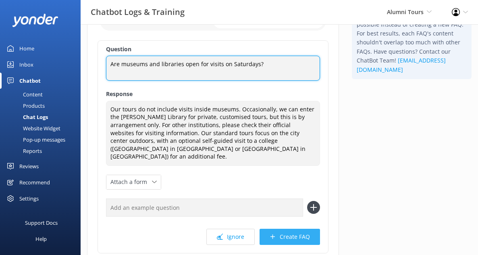
type textarea "Are museums and libraries open for visits on Saturdays?"
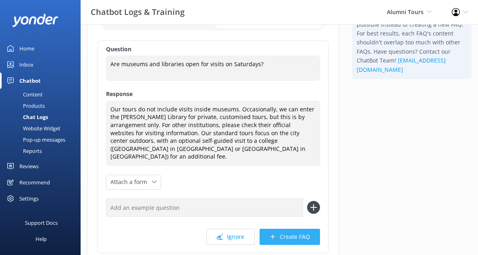
click at [302, 228] on button "Create FAQ" at bounding box center [289, 236] width 60 height 16
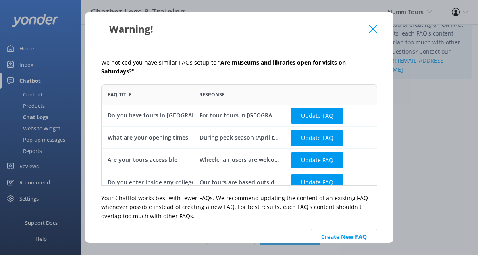
scroll to position [101, 276]
click at [307, 111] on button "Update FAQ" at bounding box center [317, 115] width 52 height 16
checkbox input "false"
type textarea "For tour tours in [GEOGRAPHIC_DATA] you should email [EMAIL_ADDRESS][DOMAIN_NAM…"
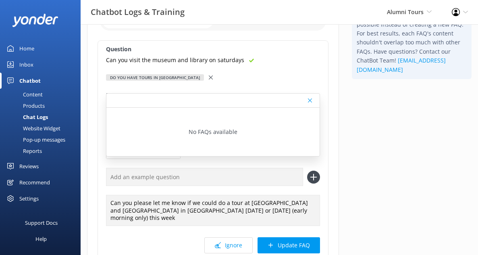
click at [193, 102] on div at bounding box center [212, 100] width 213 height 14
click at [212, 81] on div "Do you have tours in [GEOGRAPHIC_DATA]" at bounding box center [213, 77] width 214 height 9
click at [249, 163] on div "Question Can you visit the museum and library on saturdays Do you have tours in…" at bounding box center [212, 150] width 231 height 221
click at [226, 188] on div "Can you please let me know if we could do a tour at [GEOGRAPHIC_DATA] and [GEOG…" at bounding box center [213, 196] width 214 height 57
click at [227, 240] on button "Ignore" at bounding box center [228, 245] width 48 height 16
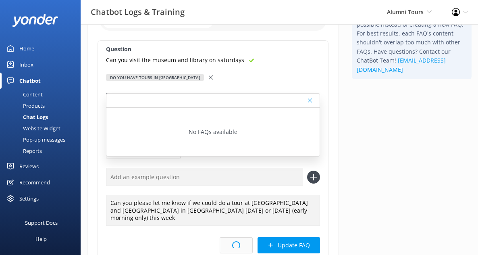
scroll to position [0, 0]
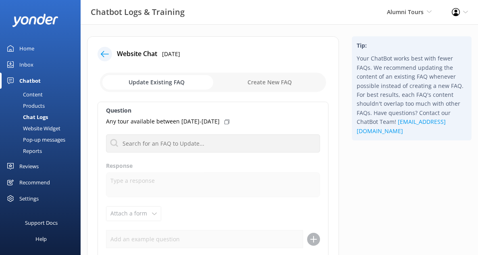
click at [108, 56] on icon at bounding box center [105, 54] width 8 height 8
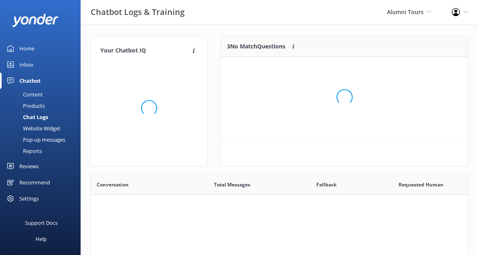
scroll to position [61, 247]
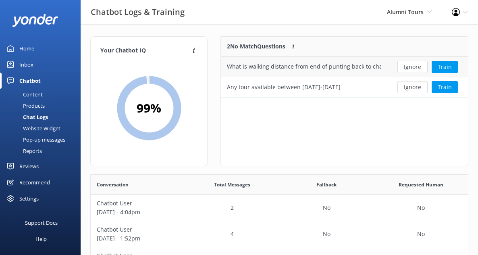
click at [354, 63] on div "What is walking distance from end of punting back to chapel" at bounding box center [304, 66] width 154 height 9
click at [442, 64] on button "Train" at bounding box center [444, 67] width 26 height 12
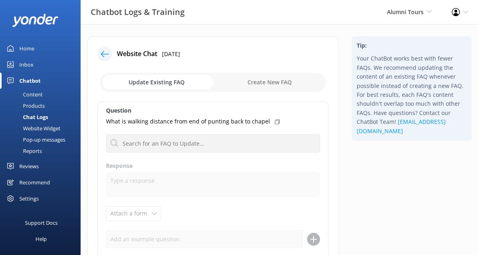
click at [272, 118] on div "What is walking distance from end of punting back to chapel" at bounding box center [213, 121] width 214 height 9
click at [274, 81] on input "checkbox" at bounding box center [213, 82] width 226 height 19
checkbox input "true"
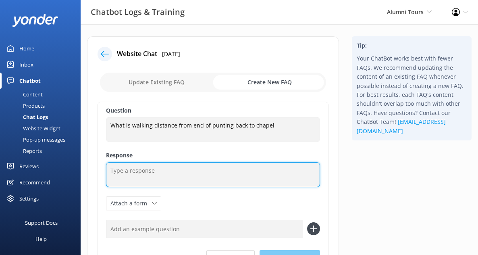
click at [150, 166] on textarea at bounding box center [213, 174] width 214 height 25
paste textarea "It is slightly under 10 minutes’ walk from the end of punting back to the chape…"
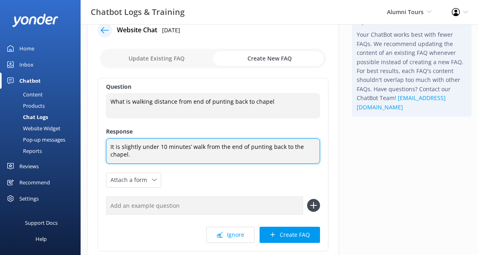
scroll to position [56, 0]
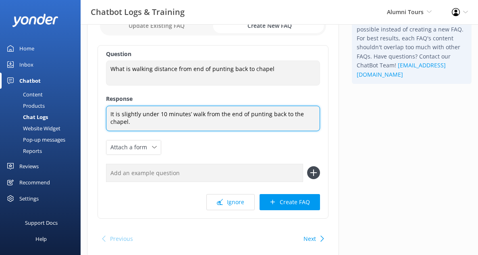
type textarea "It is slightly under 10 minutes’ walk from the end of punting back to the chape…"
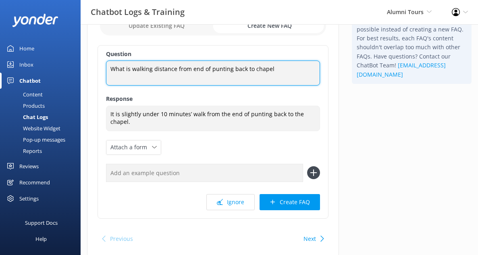
click at [274, 69] on textarea "What is walking distance from end of punting back to chapel" at bounding box center [213, 72] width 214 height 25
click at [252, 68] on textarea "What is walking distance from end of punting back to chapel?" at bounding box center [213, 72] width 214 height 25
type textarea "What is walking distance from end of punting back to [GEOGRAPHIC_DATA]?"
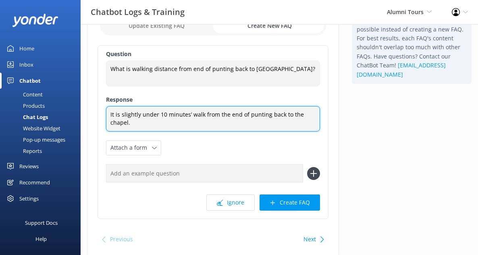
click at [170, 123] on textarea "It is slightly under 10 minutes’ walk from the end of punting back to the chape…" at bounding box center [213, 118] width 214 height 25
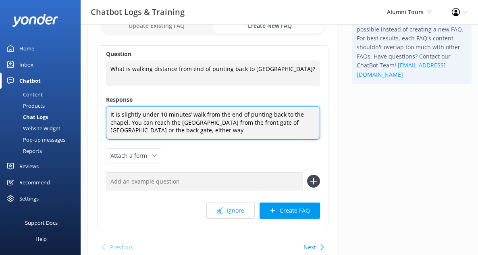
type textarea "It is slightly under 10 minutes’ walk from the end of punting back to the chape…"
drag, startPoint x: 193, startPoint y: 131, endPoint x: 97, endPoint y: 106, distance: 98.1
click at [97, 107] on div "Question What is walking distance from end of punting back to [GEOGRAPHIC_DATA]…" at bounding box center [212, 136] width 231 height 182
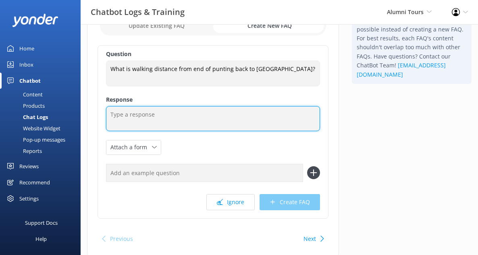
paste textarea "It is slightly under a 10-minute walk from the end of punting back to the chape…"
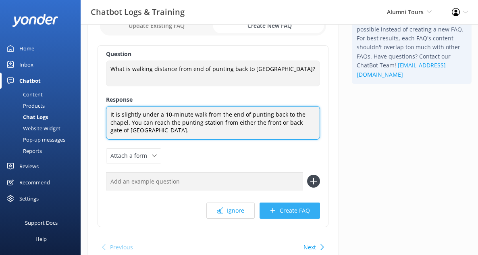
type textarea "It is slightly under a 10-minute walk from the end of punting back to the chape…"
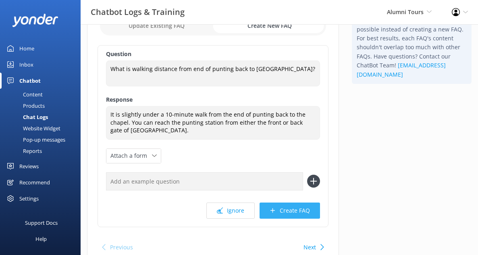
click at [280, 205] on button "Create FAQ" at bounding box center [289, 210] width 60 height 16
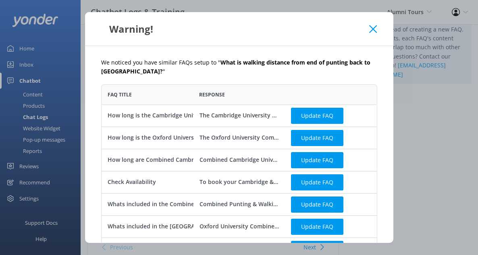
scroll to position [524, 276]
click at [374, 26] on icon at bounding box center [373, 29] width 8 height 8
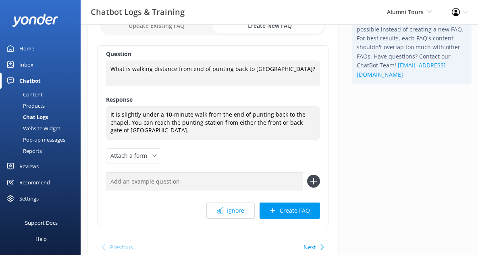
scroll to position [0, 0]
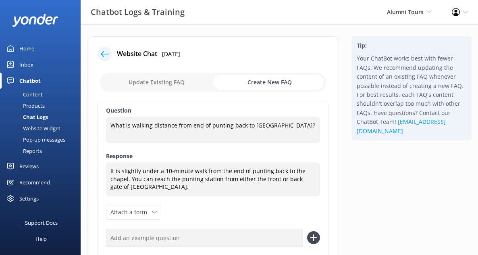
click at [106, 53] on icon at bounding box center [105, 54] width 8 height 8
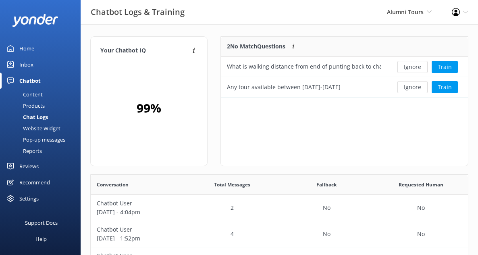
scroll to position [61, 247]
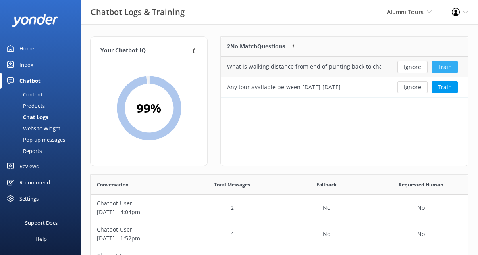
click at [437, 65] on button "Train" at bounding box center [444, 67] width 26 height 12
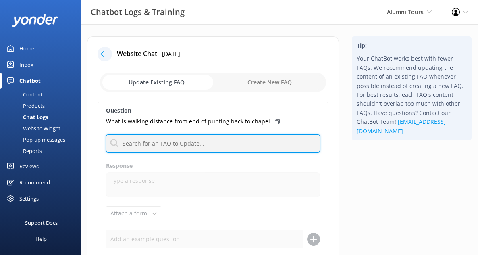
click at [186, 144] on input "text" at bounding box center [213, 143] width 214 height 18
type input "distance"
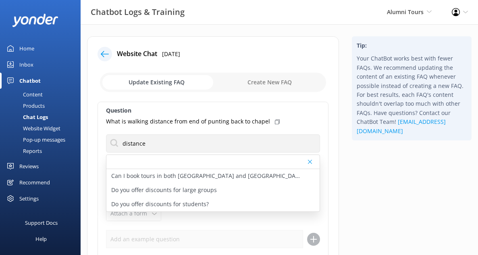
click at [257, 79] on input "checkbox" at bounding box center [213, 82] width 226 height 19
checkbox input "true"
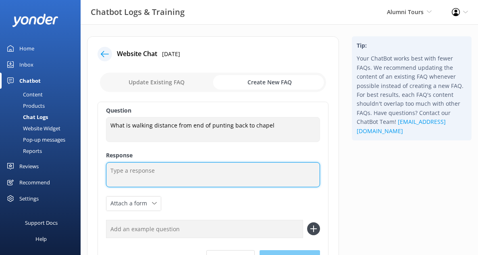
click at [173, 168] on textarea at bounding box center [213, 174] width 214 height 25
paste textarea "It is slightly under a 10-minute walk from the end of punting back to the chape…"
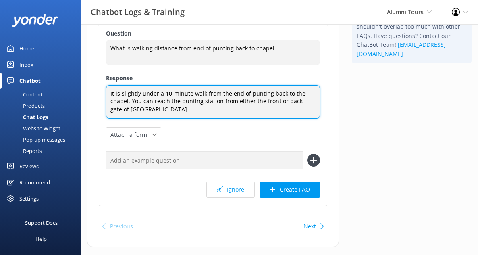
scroll to position [92, 0]
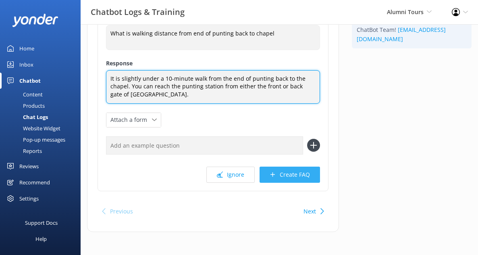
type textarea "It is slightly under a 10-minute walk from the end of punting back to the chape…"
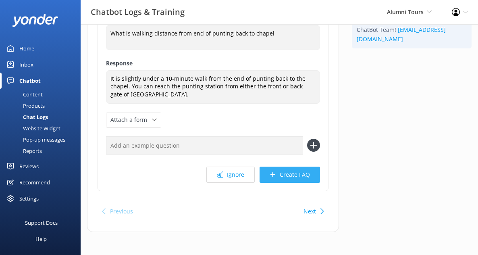
click at [283, 172] on button "Create FAQ" at bounding box center [289, 174] width 60 height 16
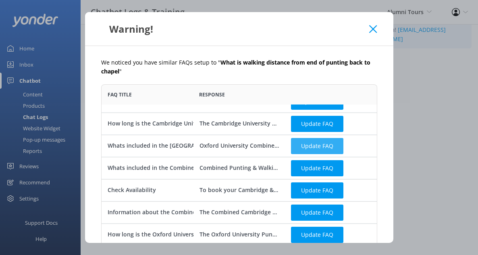
scroll to position [0, 0]
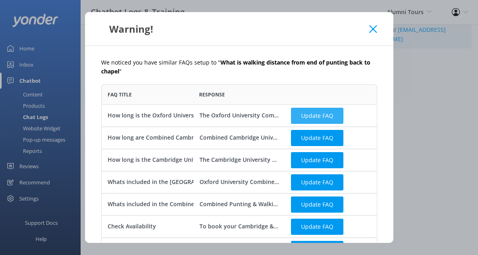
click at [325, 120] on button "Update FAQ" at bounding box center [317, 115] width 52 height 16
checkbox input "false"
type textarea "The Oxford University Combined Walking & Punting Tour lasts 2.5 hours as standa…"
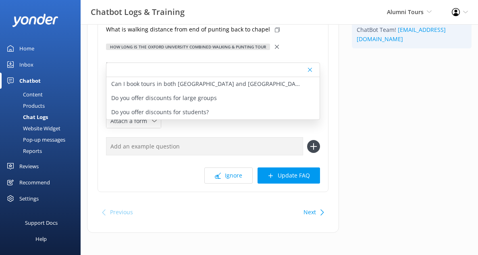
click at [267, 130] on div "Question What is walking distance from end of punting back to chapel How long i…" at bounding box center [212, 101] width 231 height 182
click at [309, 39] on div "Question What is walking distance from end of punting back to chapel How long i…" at bounding box center [212, 101] width 231 height 182
click at [312, 71] on icon at bounding box center [310, 69] width 4 height 5
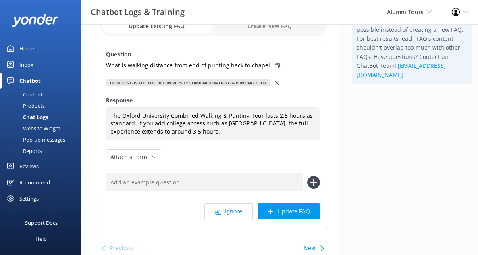
scroll to position [55, 0]
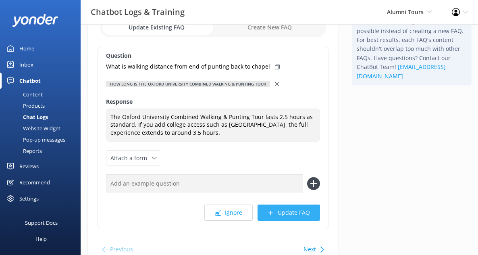
click at [287, 213] on button "Update FAQ" at bounding box center [288, 212] width 62 height 16
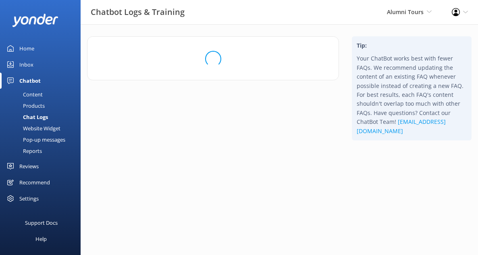
scroll to position [0, 0]
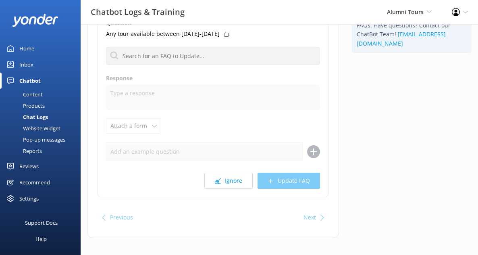
scroll to position [95, 0]
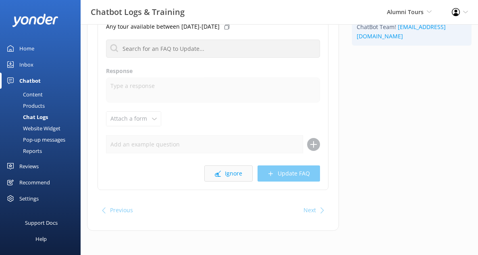
click at [218, 175] on icon at bounding box center [218, 173] width 6 height 6
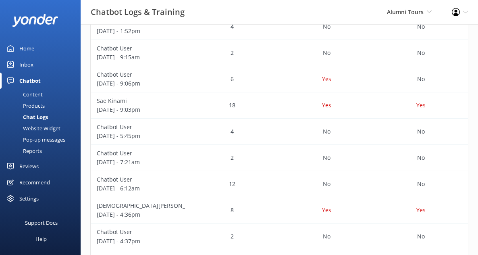
scroll to position [211, 0]
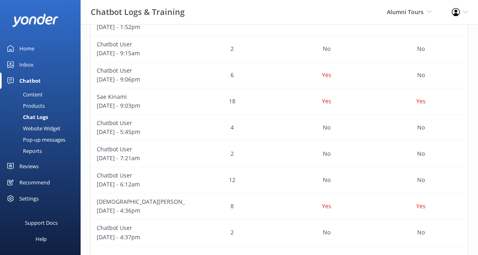
click at [35, 139] on div "Pop-up messages" at bounding box center [35, 139] width 60 height 11
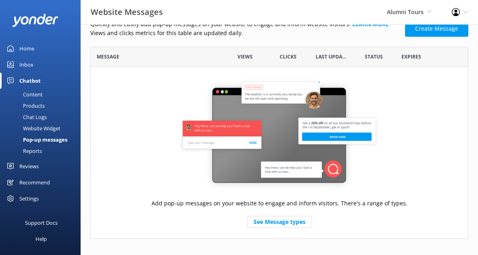
scroll to position [17, 0]
click at [35, 151] on div "Reports" at bounding box center [23, 150] width 37 height 11
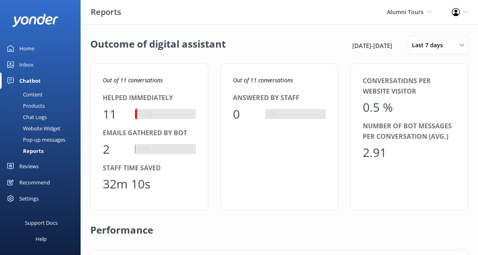
scroll to position [81, 353]
click at [29, 67] on div "Inbox" at bounding box center [26, 64] width 14 height 16
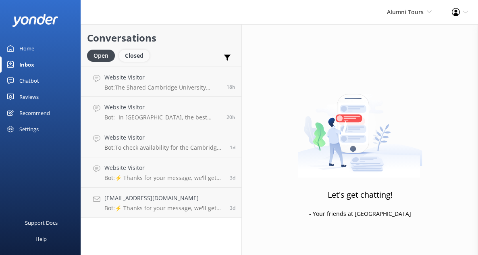
click at [138, 56] on div "Closed" at bounding box center [134, 56] width 31 height 12
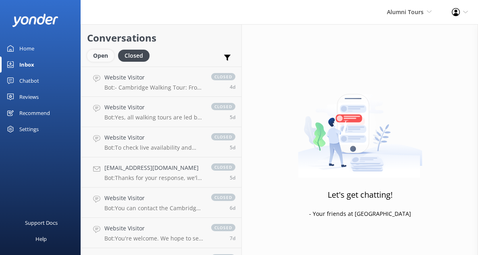
click at [111, 56] on div "Open" at bounding box center [100, 56] width 27 height 12
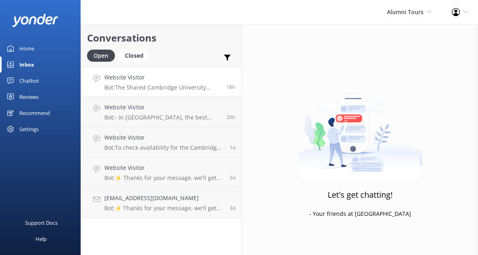
click at [155, 75] on h4 "Website Visitor" at bounding box center [162, 77] width 116 height 9
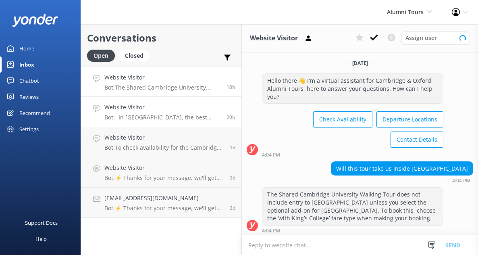
scroll to position [2, 0]
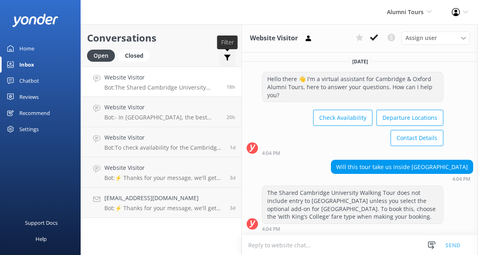
click at [224, 58] on icon at bounding box center [227, 58] width 8 height 8
click at [41, 47] on link "Home" at bounding box center [40, 48] width 81 height 16
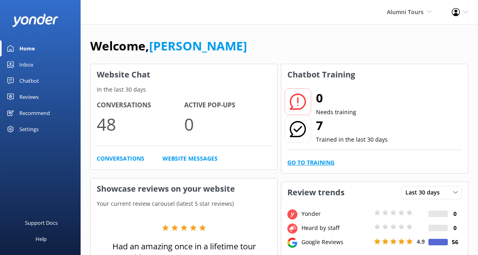
click at [305, 158] on link "Go to Training" at bounding box center [310, 162] width 47 height 9
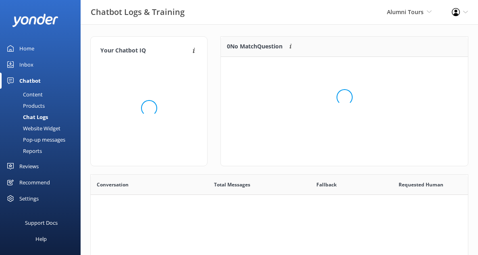
scroll to position [282, 377]
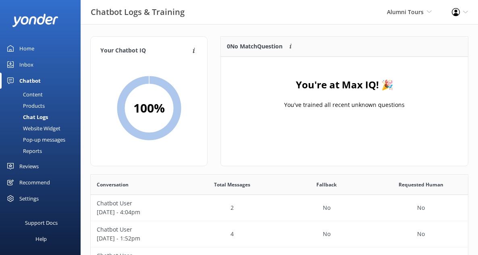
click at [38, 137] on div "Pop-up messages" at bounding box center [35, 139] width 60 height 11
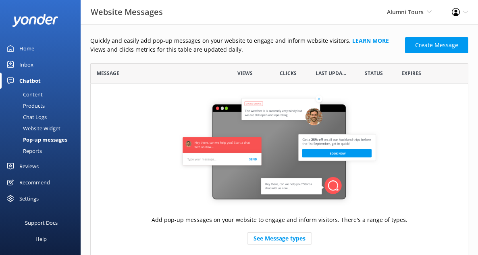
click at [50, 94] on link "Content" at bounding box center [43, 94] width 76 height 11
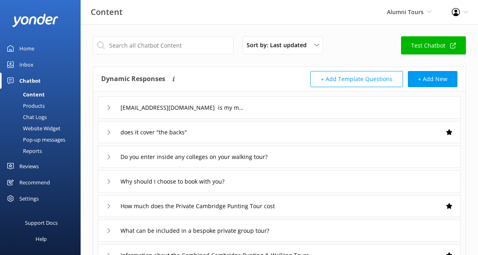
click at [108, 106] on use at bounding box center [109, 107] width 2 height 4
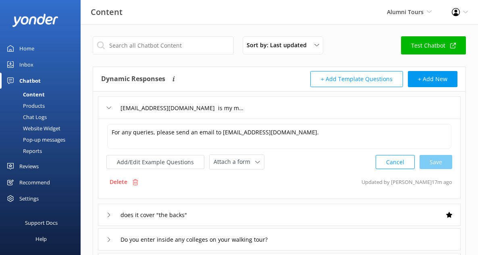
click at [108, 105] on icon at bounding box center [108, 107] width 5 height 5
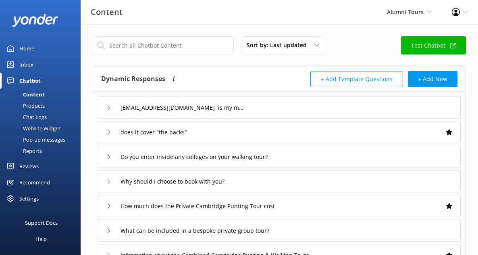
click at [107, 127] on div "does it cover "the backs"" at bounding box center [152, 131] width 93 height 13
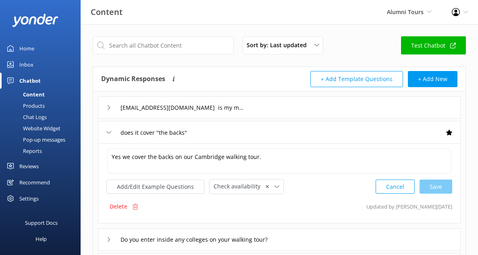
click at [107, 127] on div "does it cover "the backs"" at bounding box center [152, 132] width 93 height 13
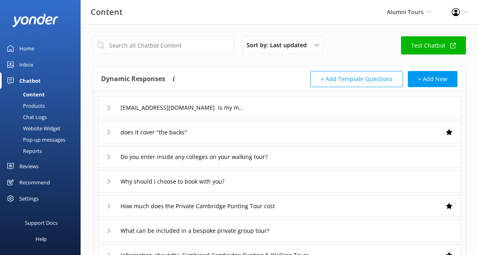
click at [38, 203] on div "Settings" at bounding box center [28, 198] width 19 height 16
type input "does it cover "the backs""
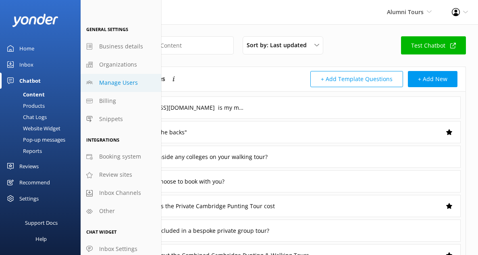
click at [125, 79] on span "Manage Users" at bounding box center [118, 82] width 39 height 9
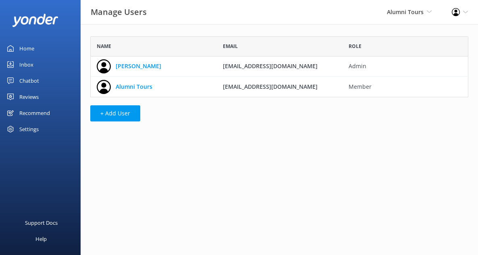
scroll to position [61, 378]
click at [38, 110] on div "Recommend" at bounding box center [34, 113] width 31 height 16
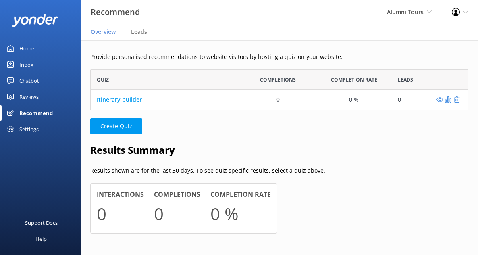
scroll to position [3, 0]
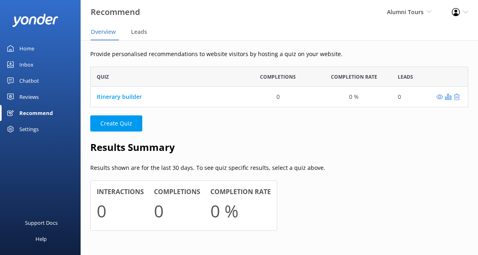
click at [28, 125] on div "Settings" at bounding box center [28, 129] width 19 height 16
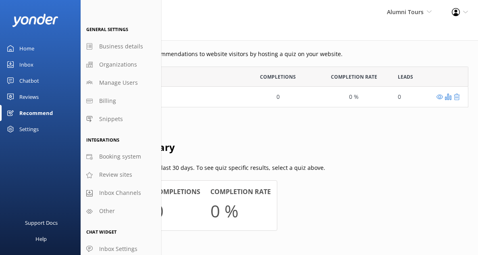
scroll to position [11, 0]
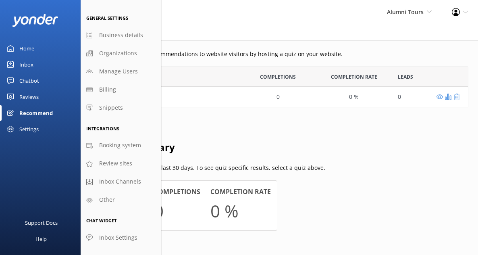
click at [39, 50] on link "Home" at bounding box center [40, 48] width 81 height 16
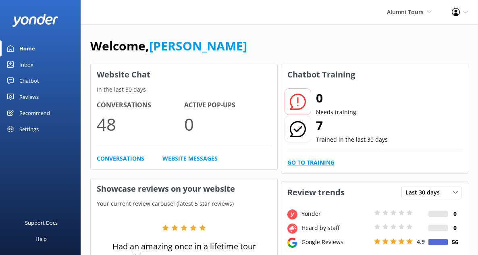
click at [321, 158] on link "Go to Training" at bounding box center [310, 162] width 47 height 9
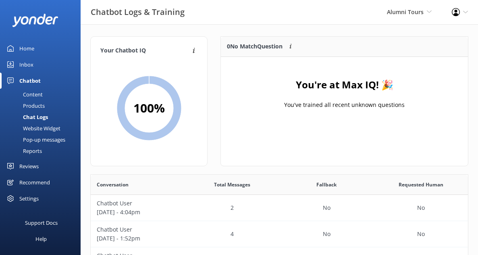
scroll to position [282, 377]
click at [39, 93] on div "Content" at bounding box center [24, 94] width 38 height 11
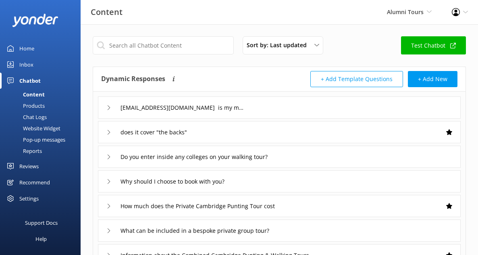
click at [421, 6] on div "Alumni Tours Alumni Tours (Do Not Use) Alumni Tours" at bounding box center [409, 12] width 65 height 24
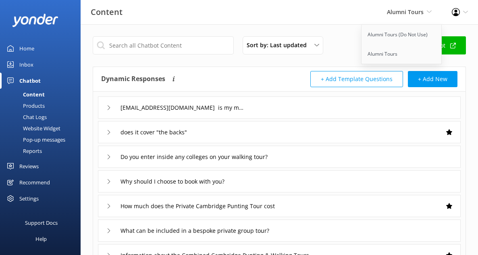
click at [460, 12] on div "Profile Settings Logout" at bounding box center [459, 12] width 36 height 24
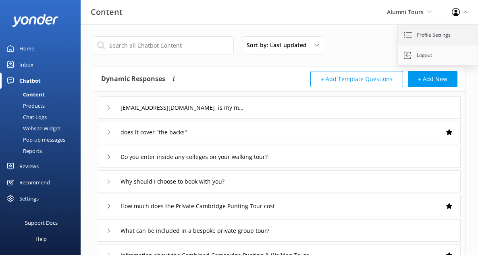
click at [438, 34] on link "Profile Settings" at bounding box center [438, 35] width 81 height 20
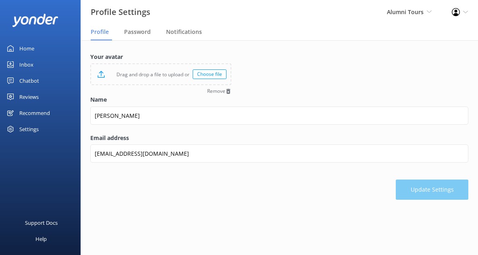
click at [23, 44] on div "Home" at bounding box center [26, 48] width 15 height 16
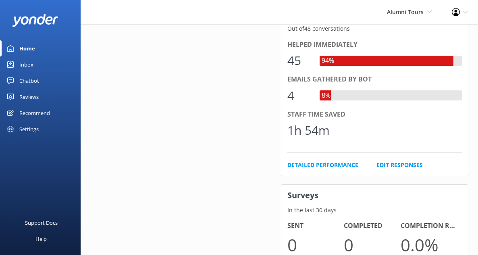
scroll to position [398, 0]
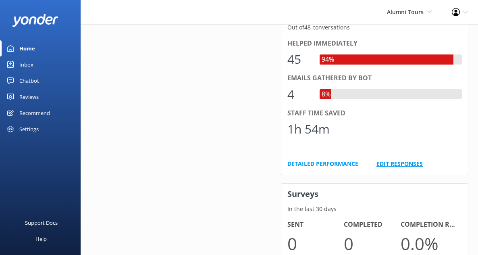
click at [396, 159] on link "Edit Responses" at bounding box center [399, 163] width 46 height 9
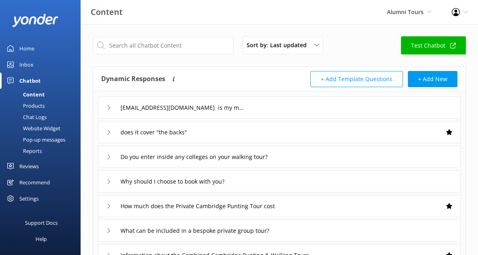
click at [37, 47] on link "Home" at bounding box center [40, 48] width 81 height 16
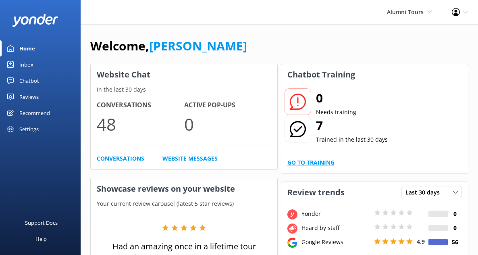
click at [309, 158] on link "Go to Training" at bounding box center [310, 162] width 47 height 9
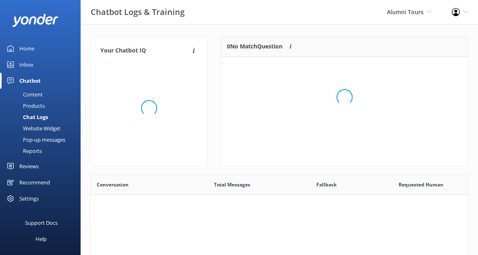
scroll to position [282, 377]
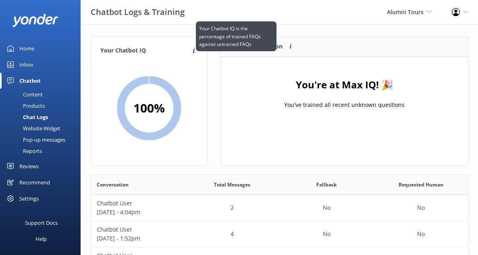
click at [192, 52] on icon at bounding box center [193, 51] width 7 height 8
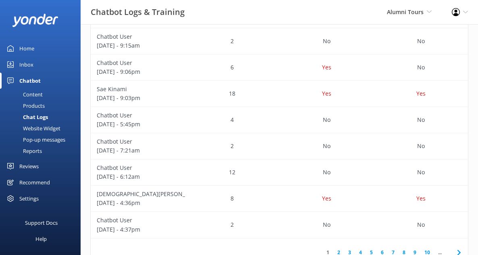
scroll to position [247, 0]
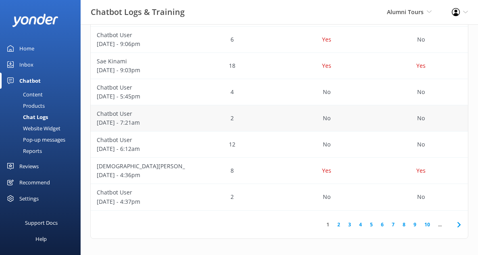
click at [230, 118] on div "2" at bounding box center [232, 118] width 94 height 26
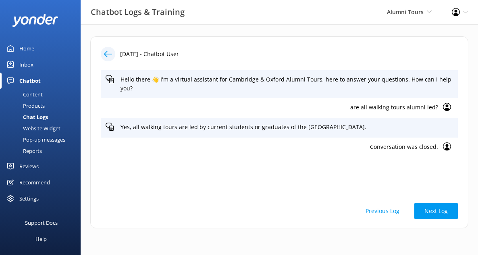
click at [110, 53] on icon at bounding box center [108, 54] width 8 height 8
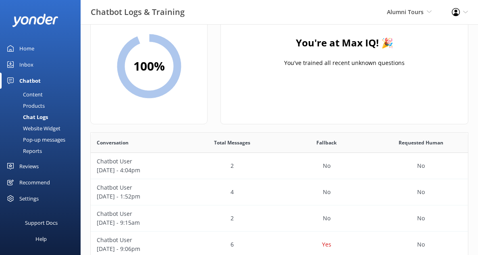
scroll to position [78, 0]
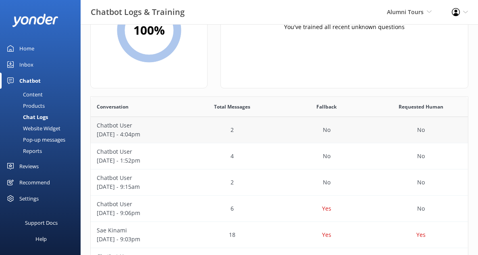
click at [157, 130] on p "[DATE] - 4:04pm" at bounding box center [138, 134] width 82 height 9
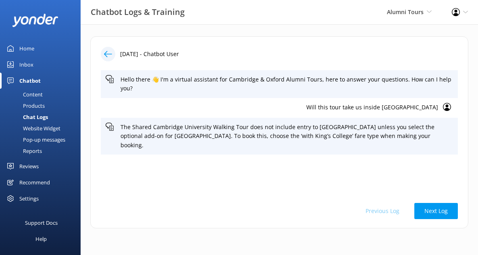
click at [111, 54] on use at bounding box center [108, 54] width 8 height 6
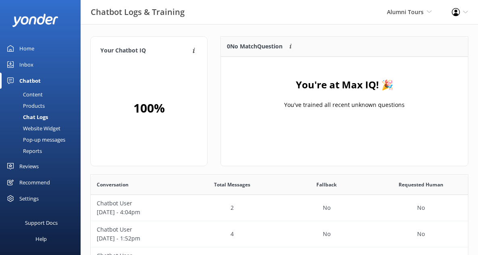
scroll to position [282, 377]
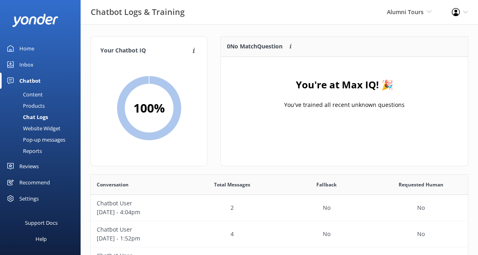
click at [43, 94] on link "Content" at bounding box center [43, 94] width 76 height 11
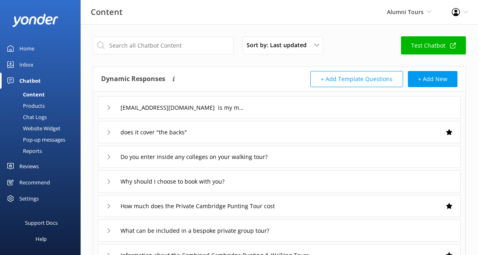
click at [414, 57] on div "Sort by: Last updated Title (A-Z) Last updated Test Chatbot" at bounding box center [279, 47] width 373 height 23
click at [417, 51] on link "Test Chatbot" at bounding box center [433, 45] width 65 height 18
type input "does it cover "the backs""
click at [44, 44] on link "Home" at bounding box center [40, 48] width 81 height 16
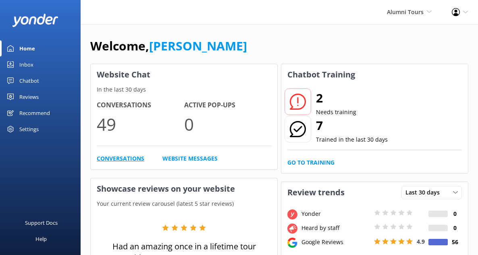
click at [116, 157] on link "Conversations" at bounding box center [121, 158] width 48 height 9
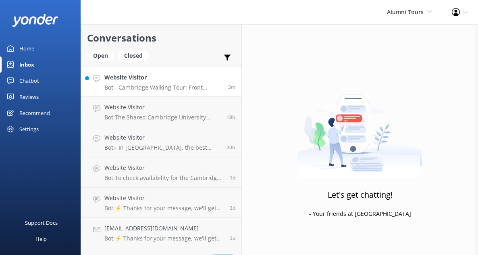
click at [161, 89] on p "Bot: - Cambridge Walking Tour: Front entrance of [GEOGRAPHIC_DATA], [GEOGRAPHIC…" at bounding box center [163, 87] width 118 height 7
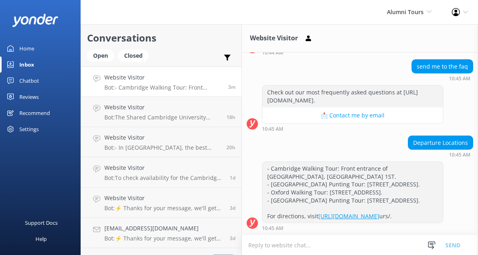
scroll to position [309, 0]
click at [26, 48] on div "Home" at bounding box center [26, 48] width 15 height 16
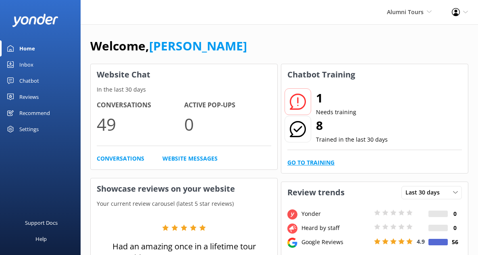
click at [312, 158] on link "Go to Training" at bounding box center [310, 162] width 47 height 9
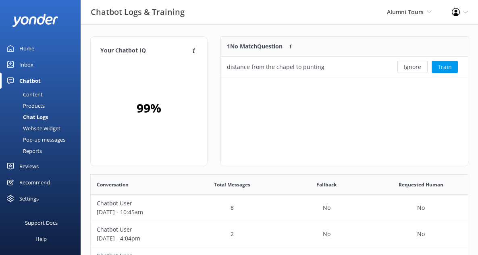
scroll to position [41, 247]
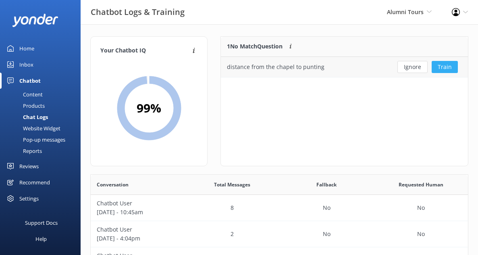
click at [443, 70] on button "Train" at bounding box center [444, 67] width 26 height 12
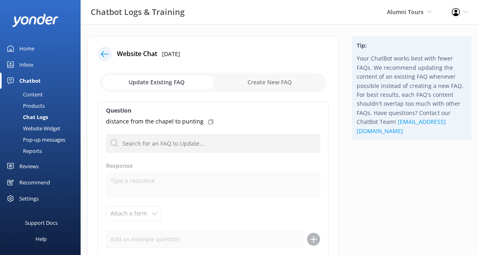
click at [212, 120] on div "distance from the chapel to punting" at bounding box center [213, 121] width 214 height 9
click at [277, 77] on input "checkbox" at bounding box center [213, 82] width 226 height 19
checkbox input "true"
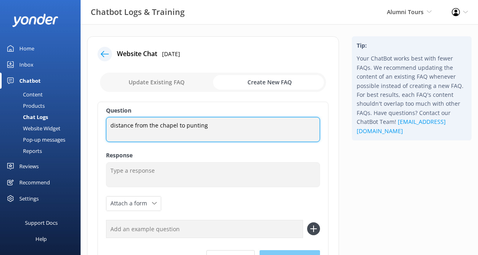
click at [206, 126] on textarea "distance from the chapel to punting" at bounding box center [213, 129] width 214 height 25
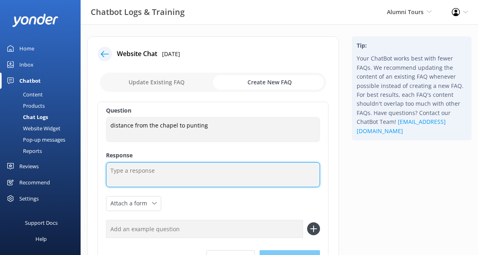
click at [194, 174] on textarea at bounding box center [213, 174] width 214 height 25
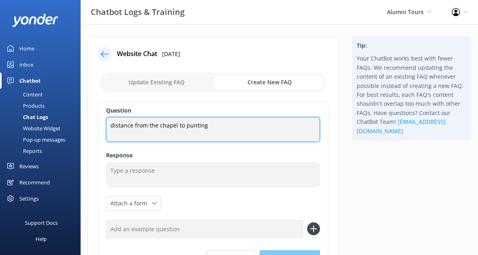
click at [116, 126] on textarea "distance from the chapel to punting" at bounding box center [213, 129] width 214 height 25
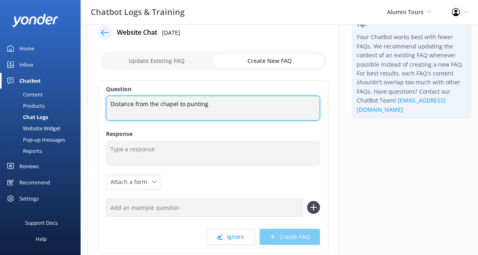
scroll to position [22, 0]
type textarea "Distance from the chapel to punting"
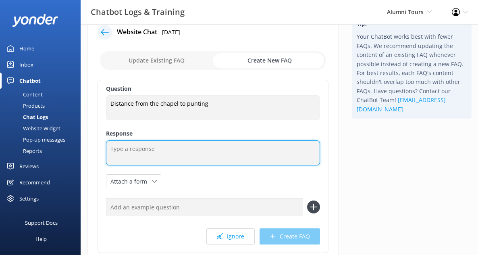
click at [177, 153] on textarea at bounding box center [213, 152] width 214 height 25
paste textarea "It is slightly under a 10-minute walk from the end of punting back to the chape…"
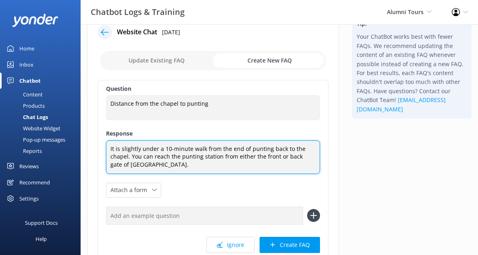
scroll to position [75, 0]
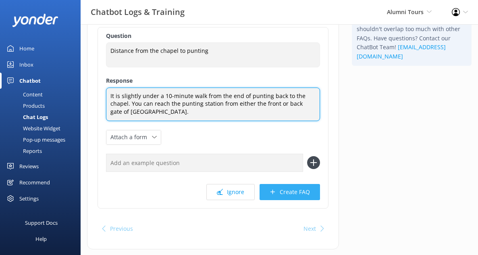
type textarea "It is slightly under a 10-minute walk from the end of punting back to the chape…"
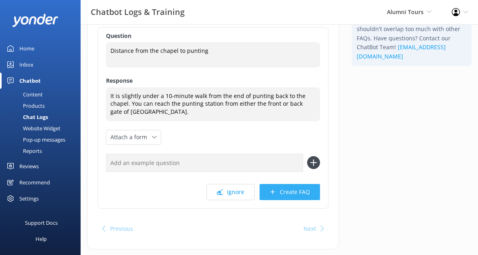
click at [291, 192] on button "Create FAQ" at bounding box center [289, 192] width 60 height 16
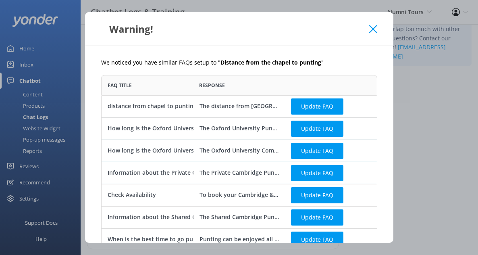
scroll to position [524, 276]
click at [300, 110] on button "Update FAQ" at bounding box center [317, 106] width 52 height 16
checkbox input "false"
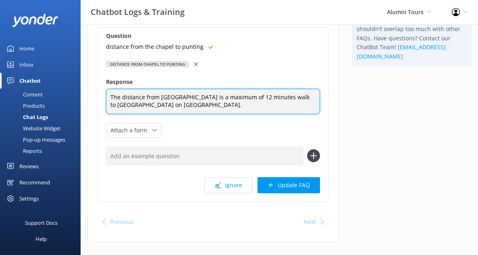
click at [267, 95] on textarea "The distance from [GEOGRAPHIC_DATA] is a maximum of 12 minutes walk to [GEOGRAP…" at bounding box center [213, 101] width 214 height 25
drag, startPoint x: 238, startPoint y: 106, endPoint x: 82, endPoint y: 80, distance: 158.0
click at [82, 80] on div "Website Chat [DATE] Update Existing FAQ Create New FAQ Question distance from t…" at bounding box center [213, 106] width 265 height 288
paste textarea "It is slightly under a 10-minute walk from the end of punting back to the chape…"
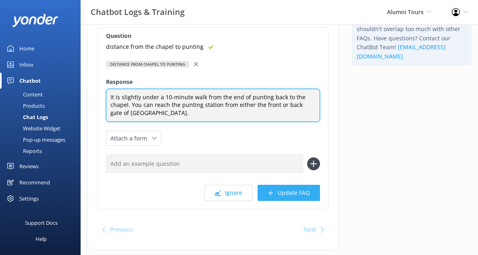
type textarea "It is slightly under a 10-minute walk from the end of punting back to the chape…"
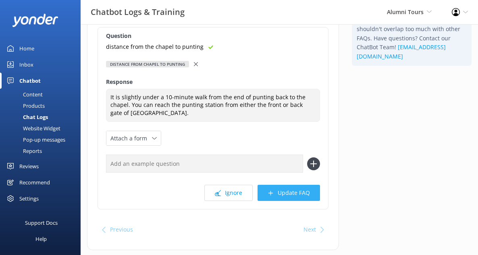
click at [283, 191] on button "Update FAQ" at bounding box center [288, 192] width 62 height 16
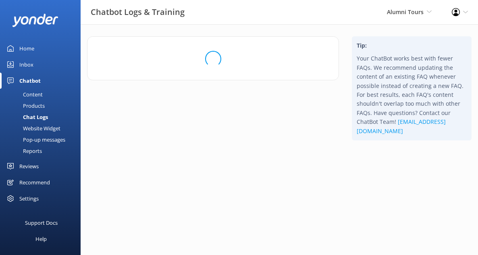
scroll to position [0, 0]
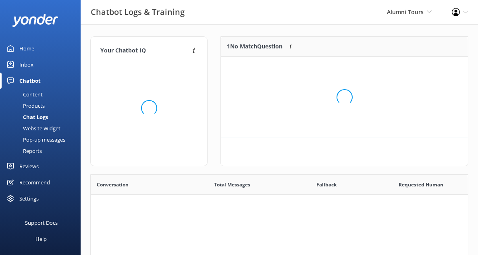
scroll to position [101, 247]
